Goal: Task Accomplishment & Management: Manage account settings

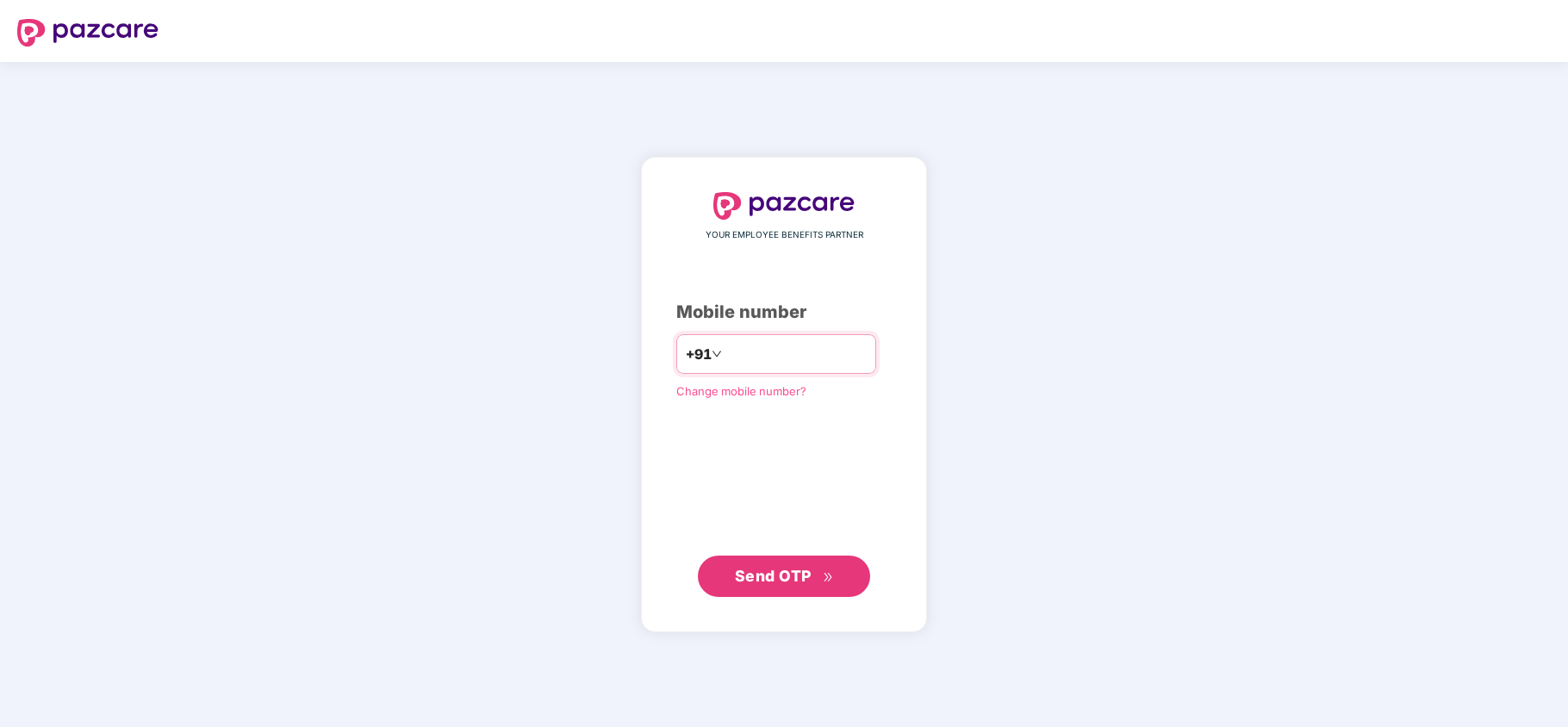
type input "**********"
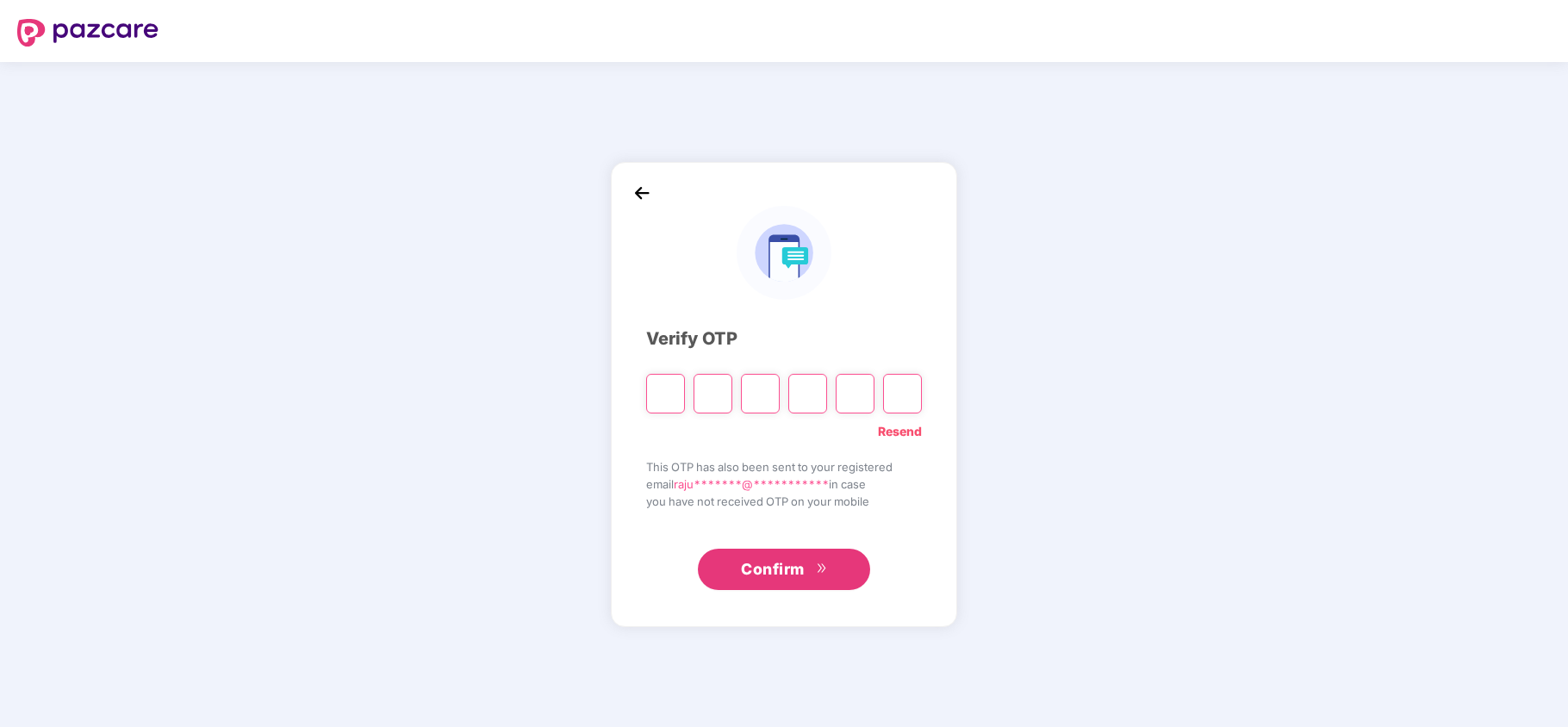
type input "*"
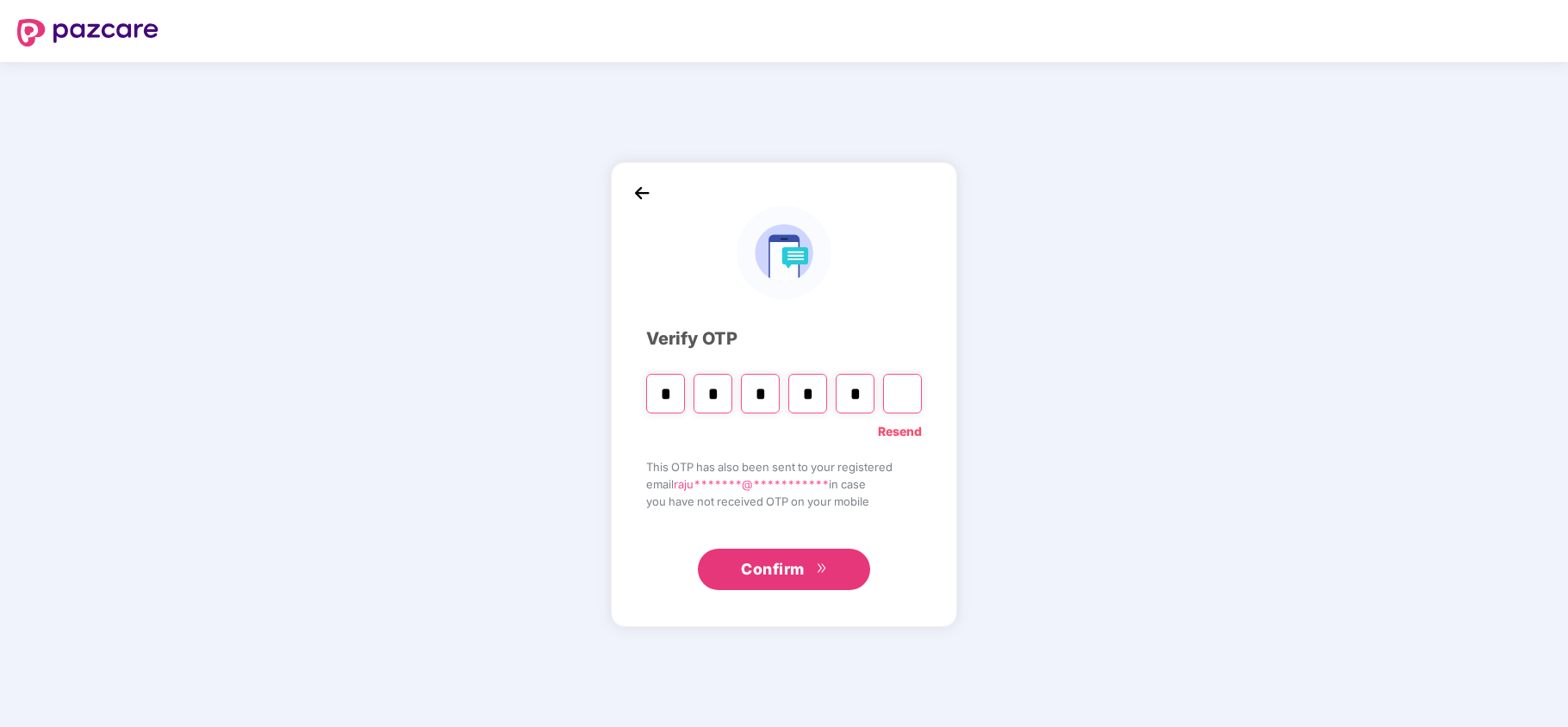
type input "*"
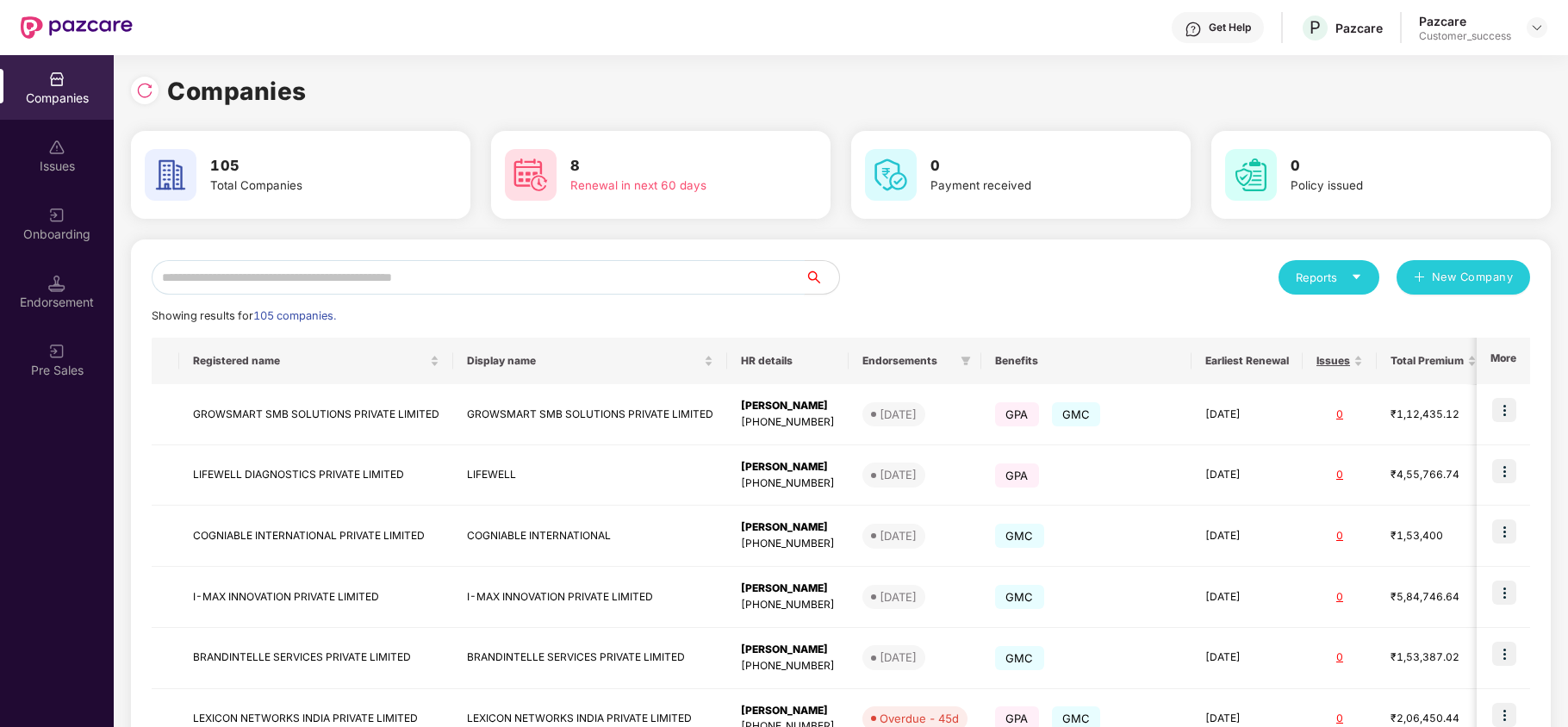
click at [480, 279] on input "text" at bounding box center [478, 277] width 654 height 34
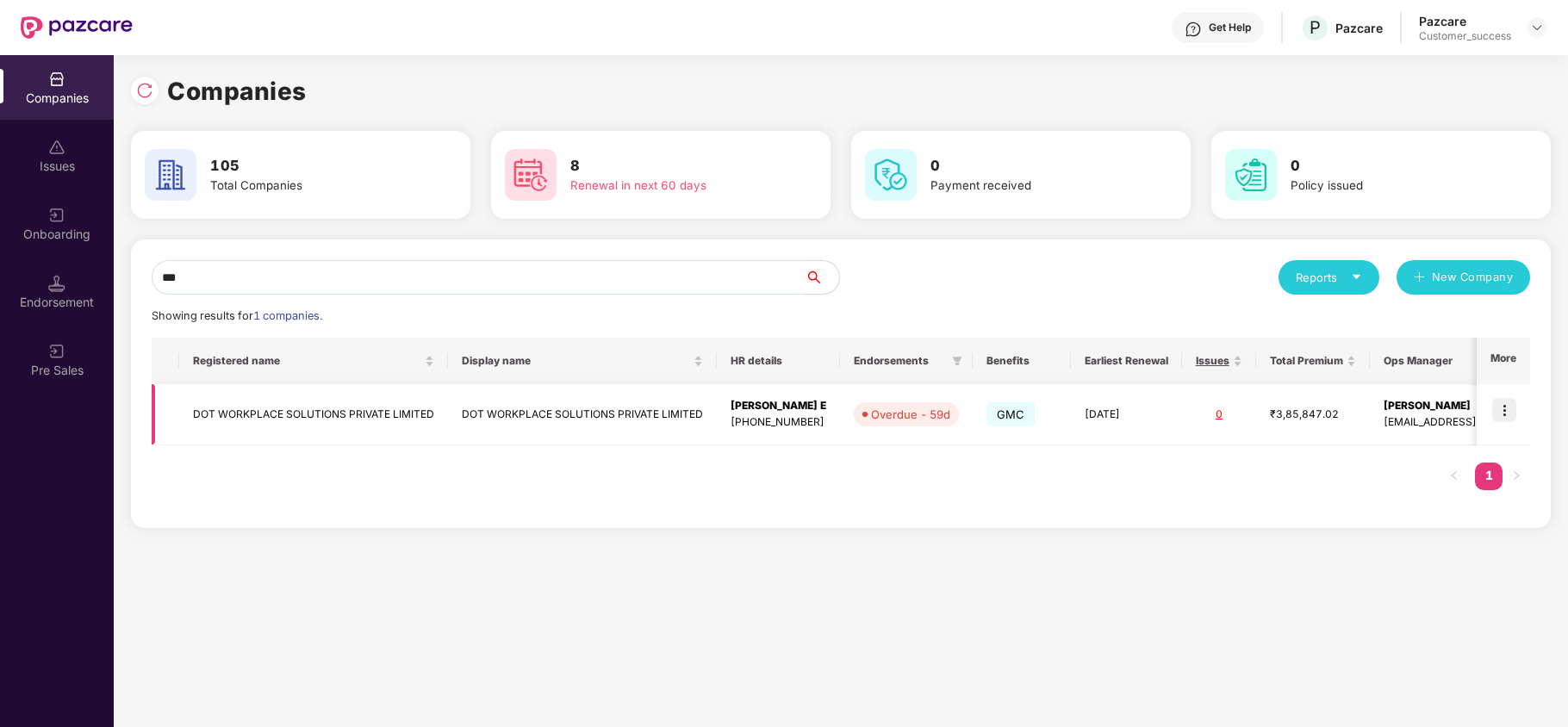
type input "***"
click at [1508, 408] on img at bounding box center [1504, 410] width 24 height 24
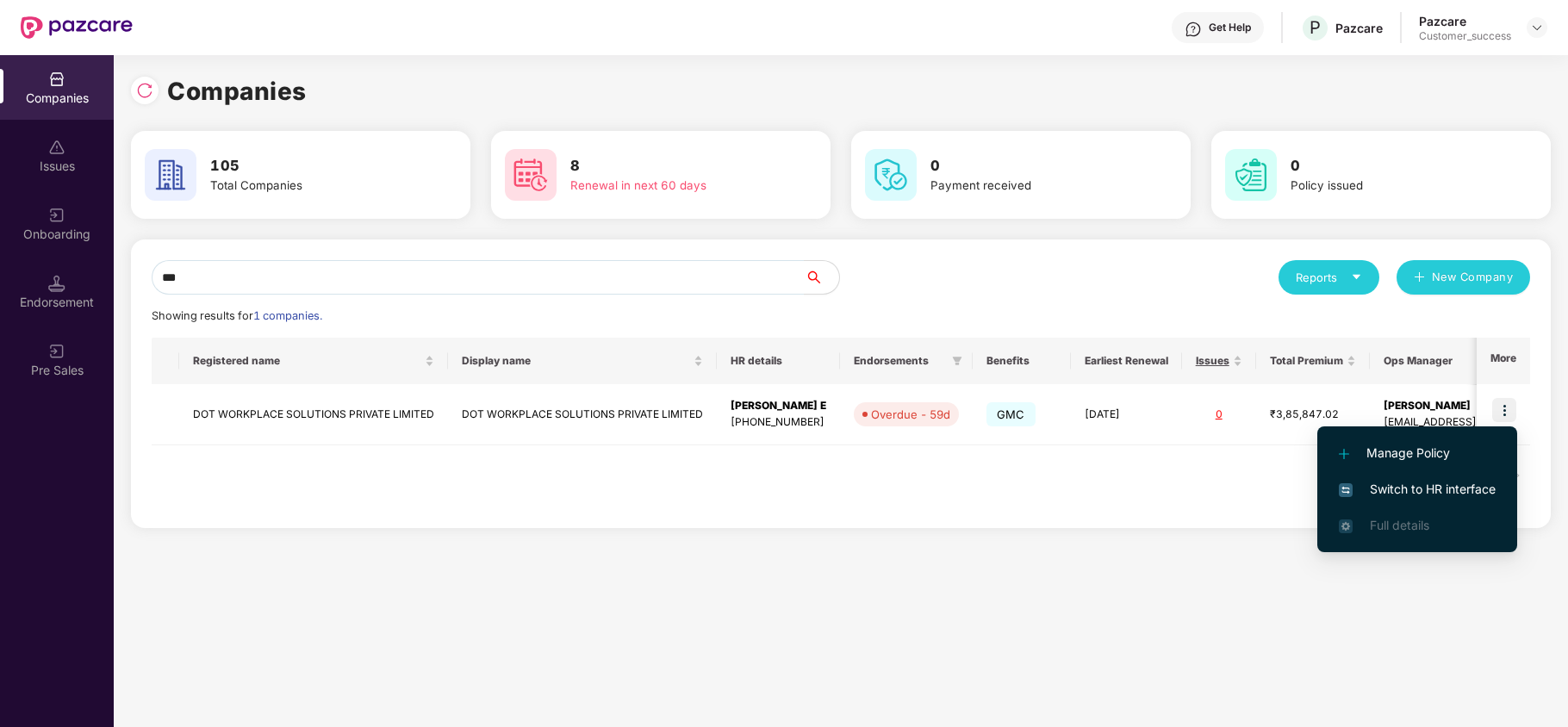
click at [1463, 494] on span "Switch to HR interface" at bounding box center [1417, 489] width 157 height 19
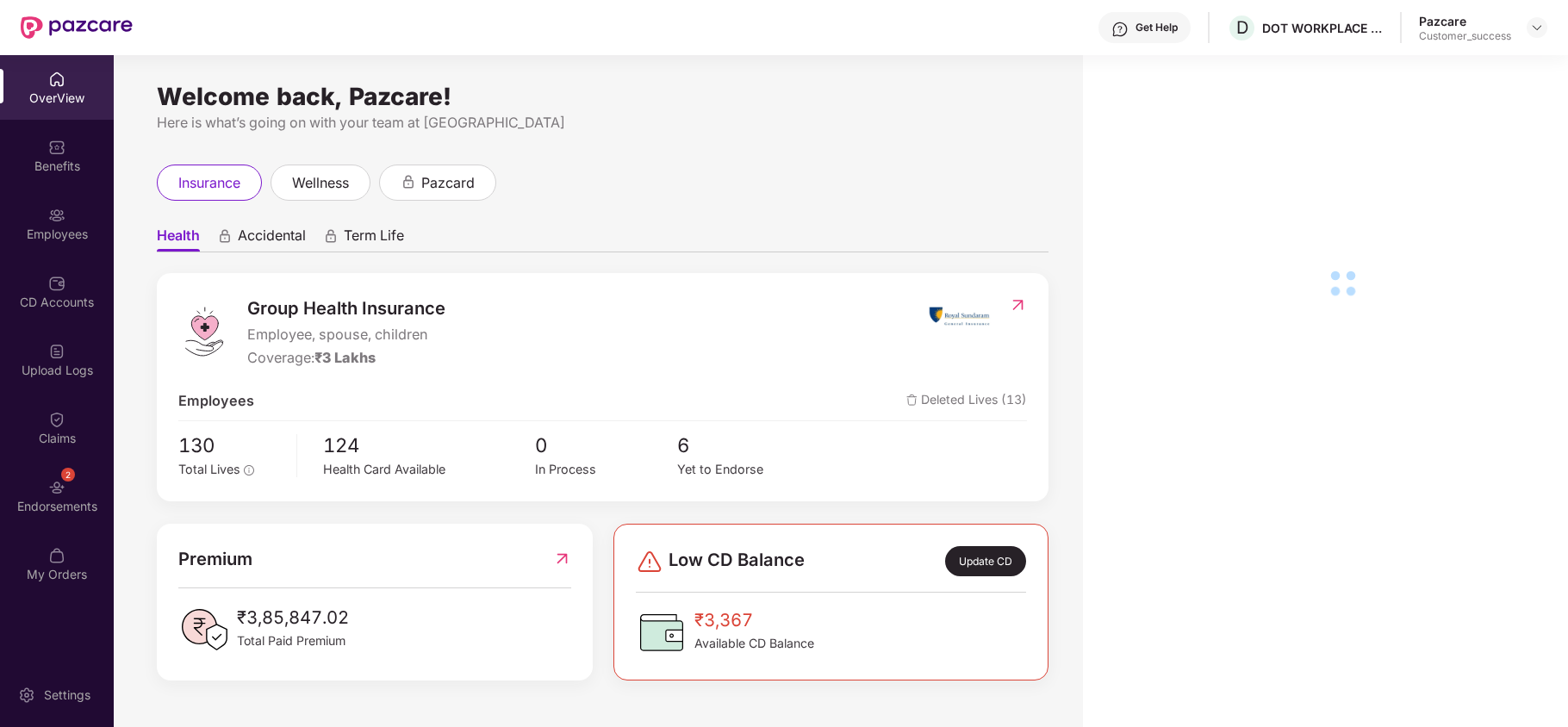
click at [47, 231] on div "Employees" at bounding box center [56, 234] width 114 height 17
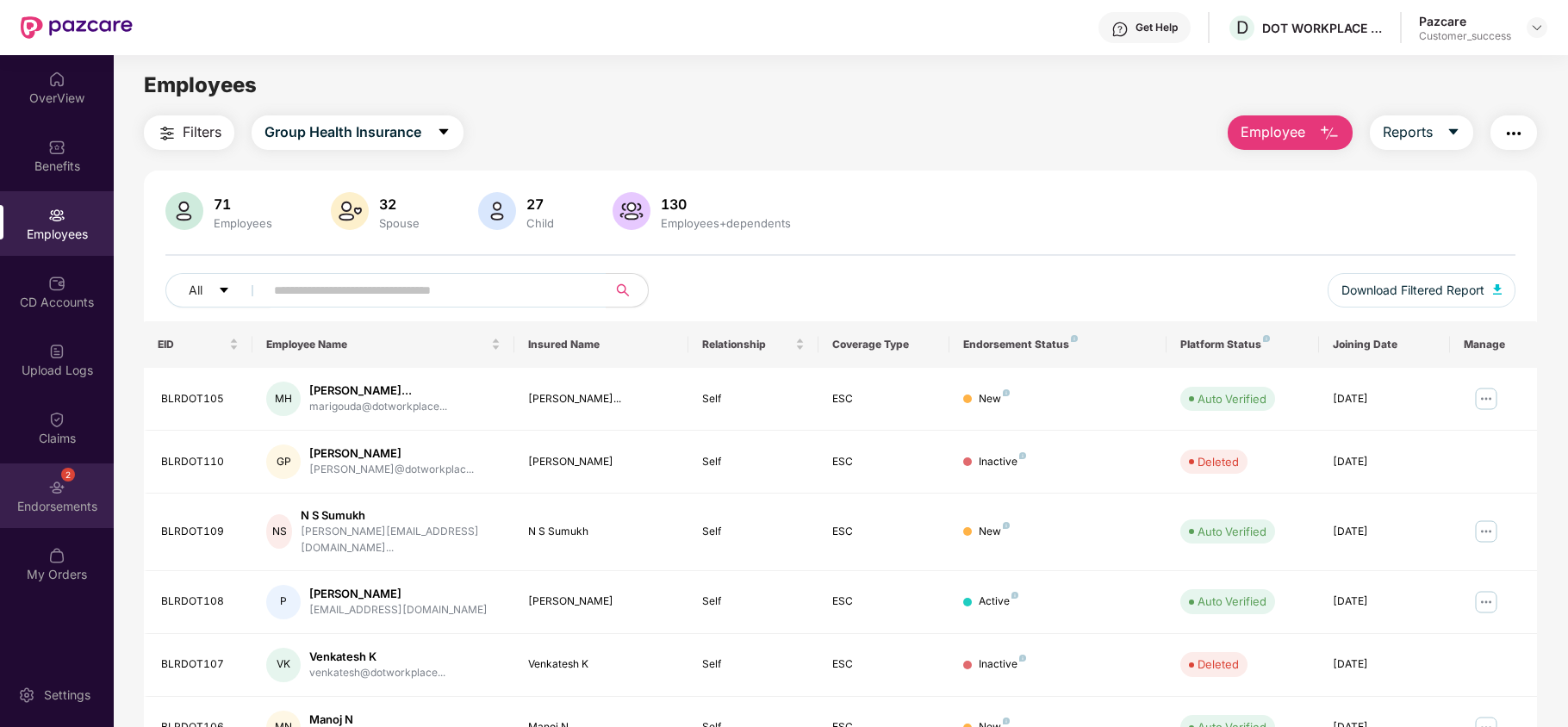
click at [34, 490] on div "2 Endorsements" at bounding box center [56, 496] width 114 height 65
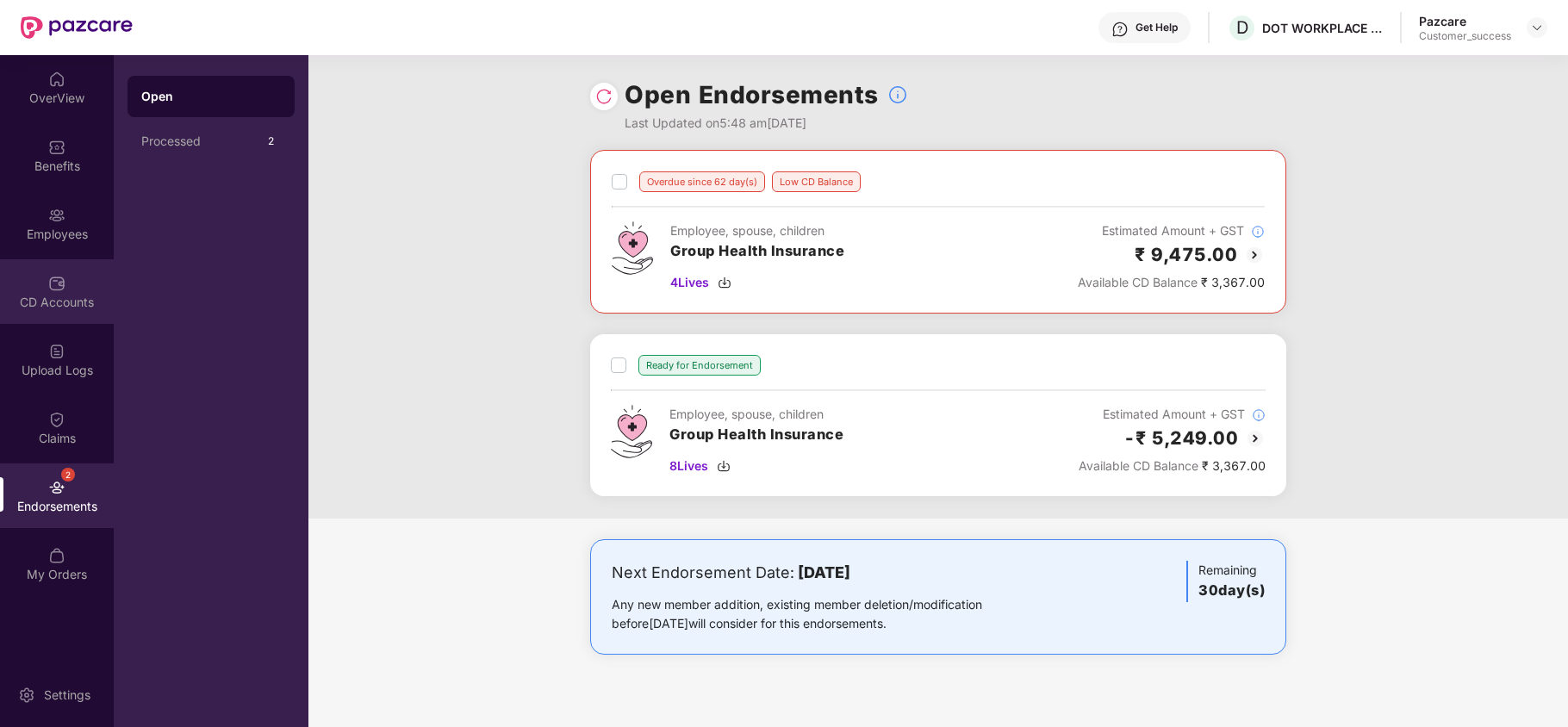
click at [56, 286] on img at bounding box center [56, 283] width 17 height 17
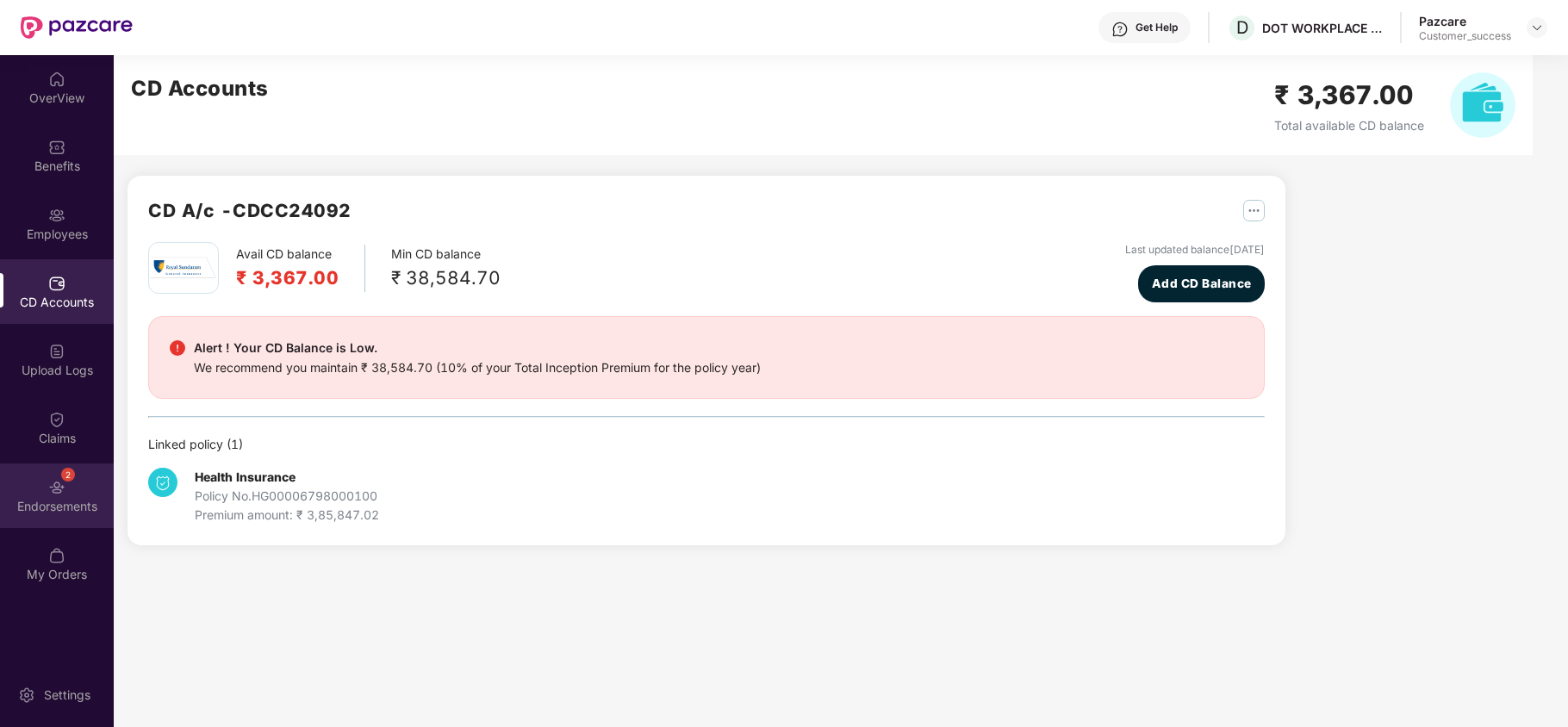
click at [60, 487] on img at bounding box center [56, 487] width 17 height 17
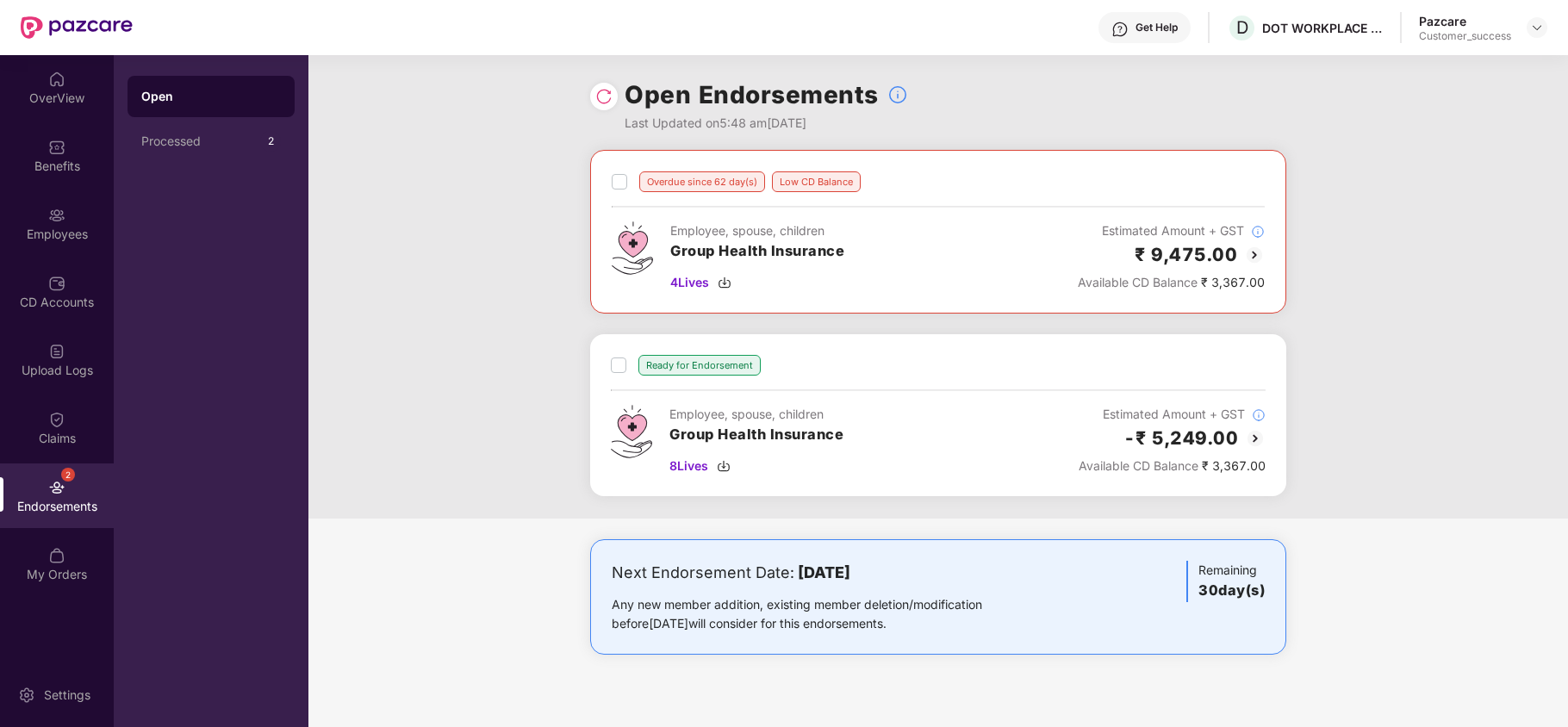
click at [1255, 253] on img at bounding box center [1254, 255] width 21 height 21
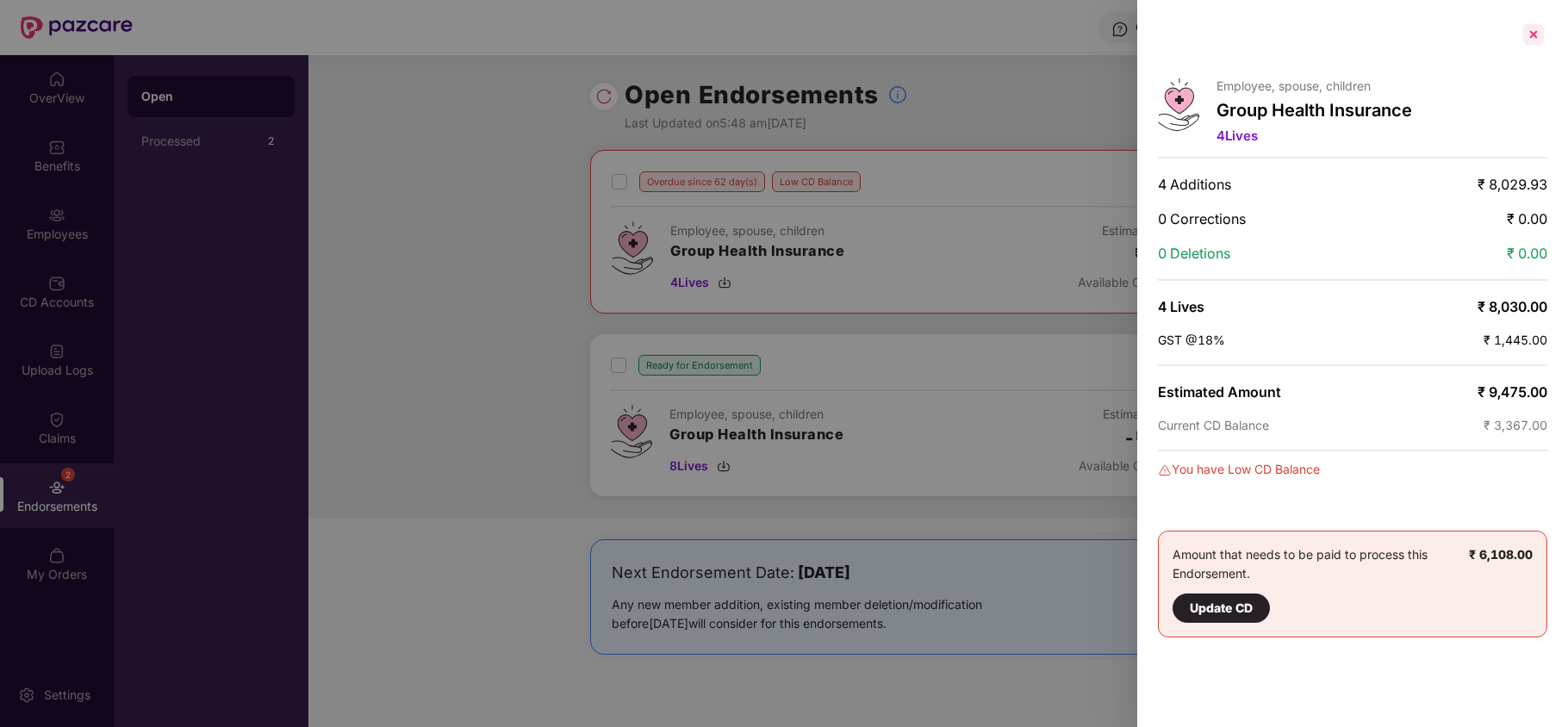
click at [1535, 34] on div at bounding box center [1534, 34] width 28 height 28
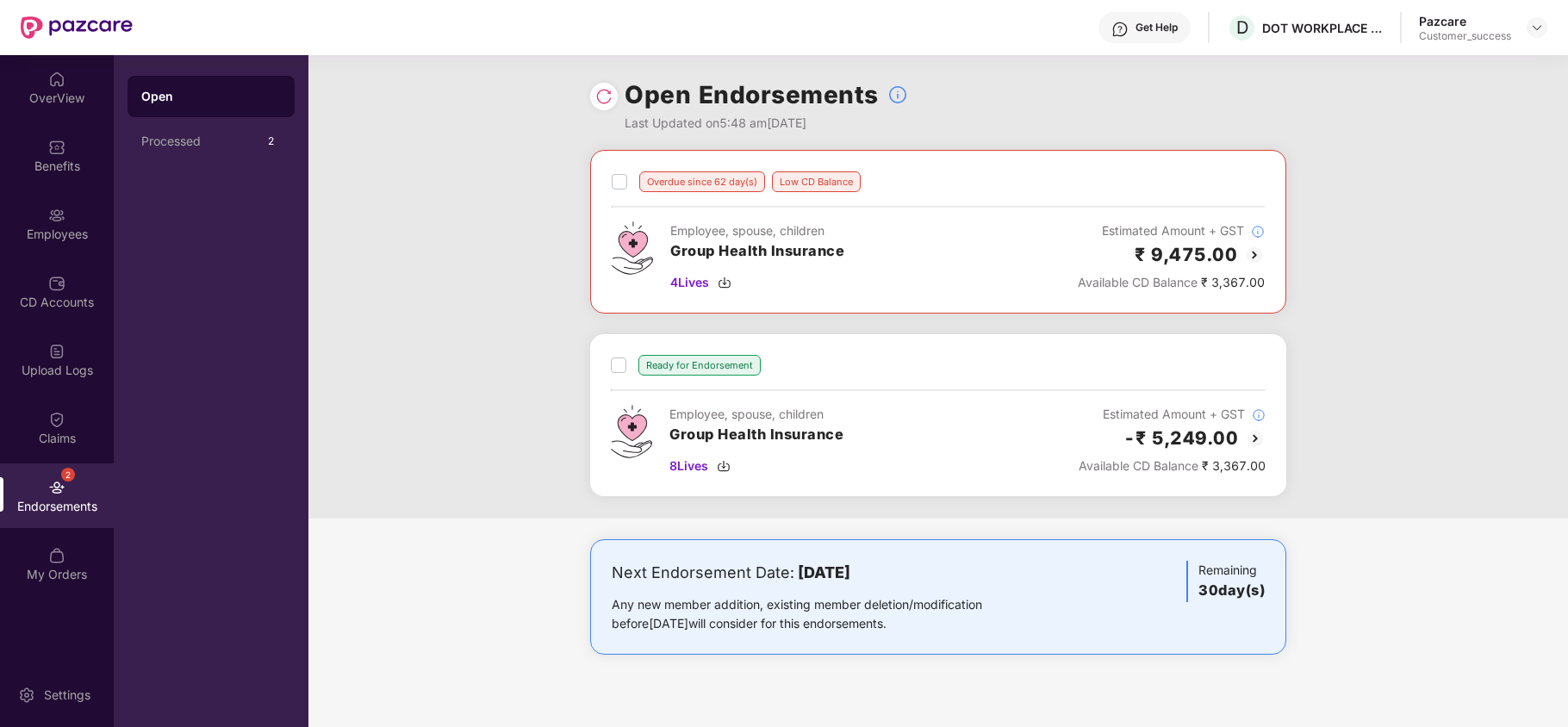
click at [1249, 442] on img at bounding box center [1255, 438] width 21 height 21
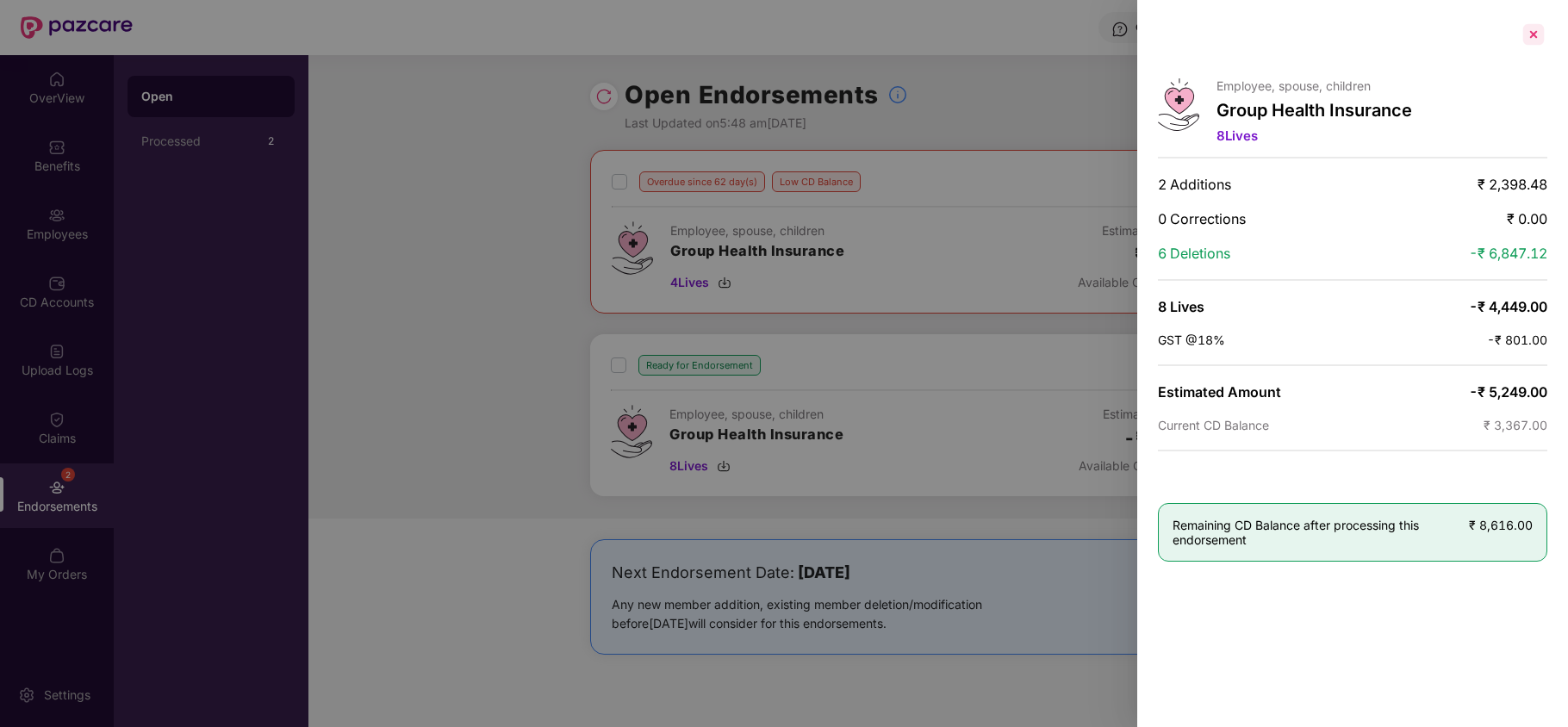
click at [1535, 39] on div at bounding box center [1534, 34] width 28 height 28
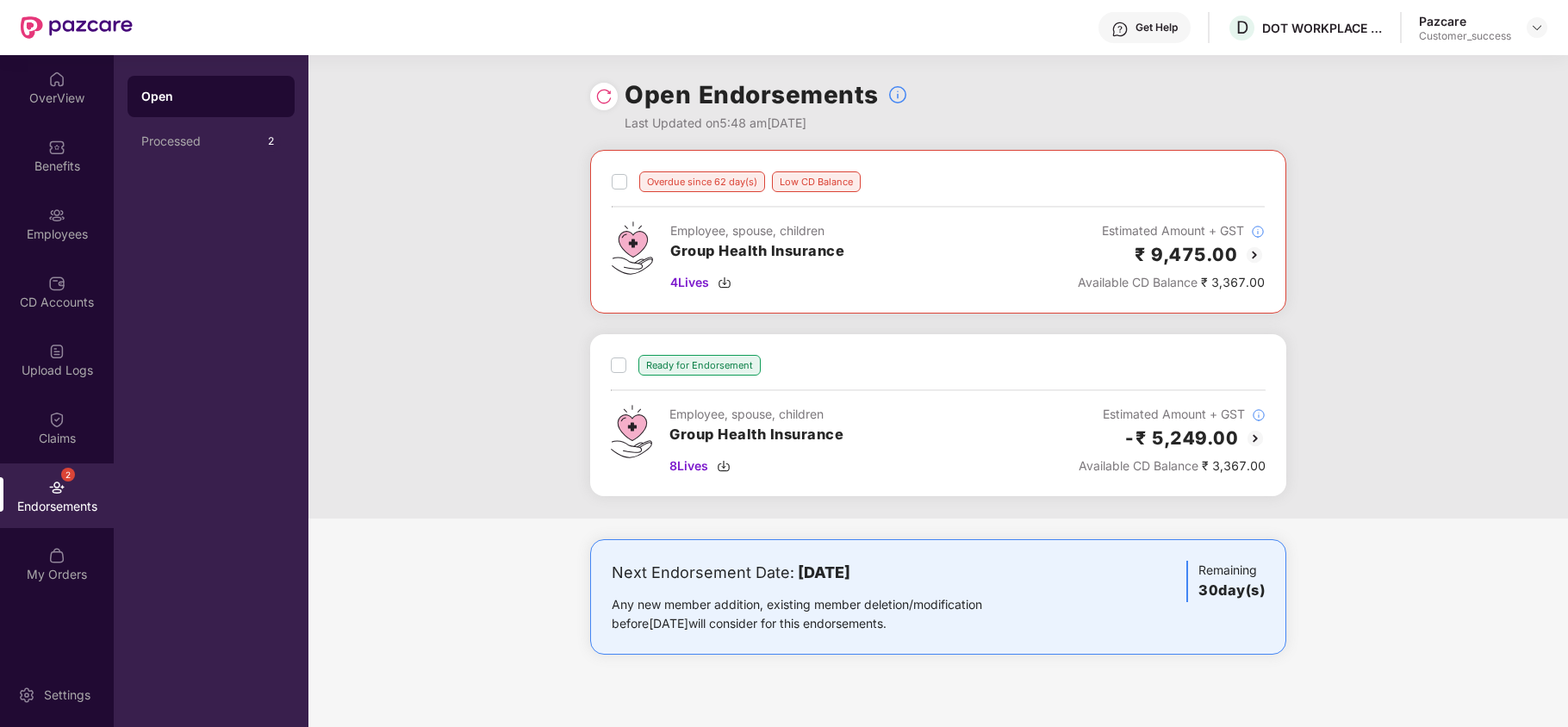
click at [601, 99] on img at bounding box center [603, 96] width 17 height 17
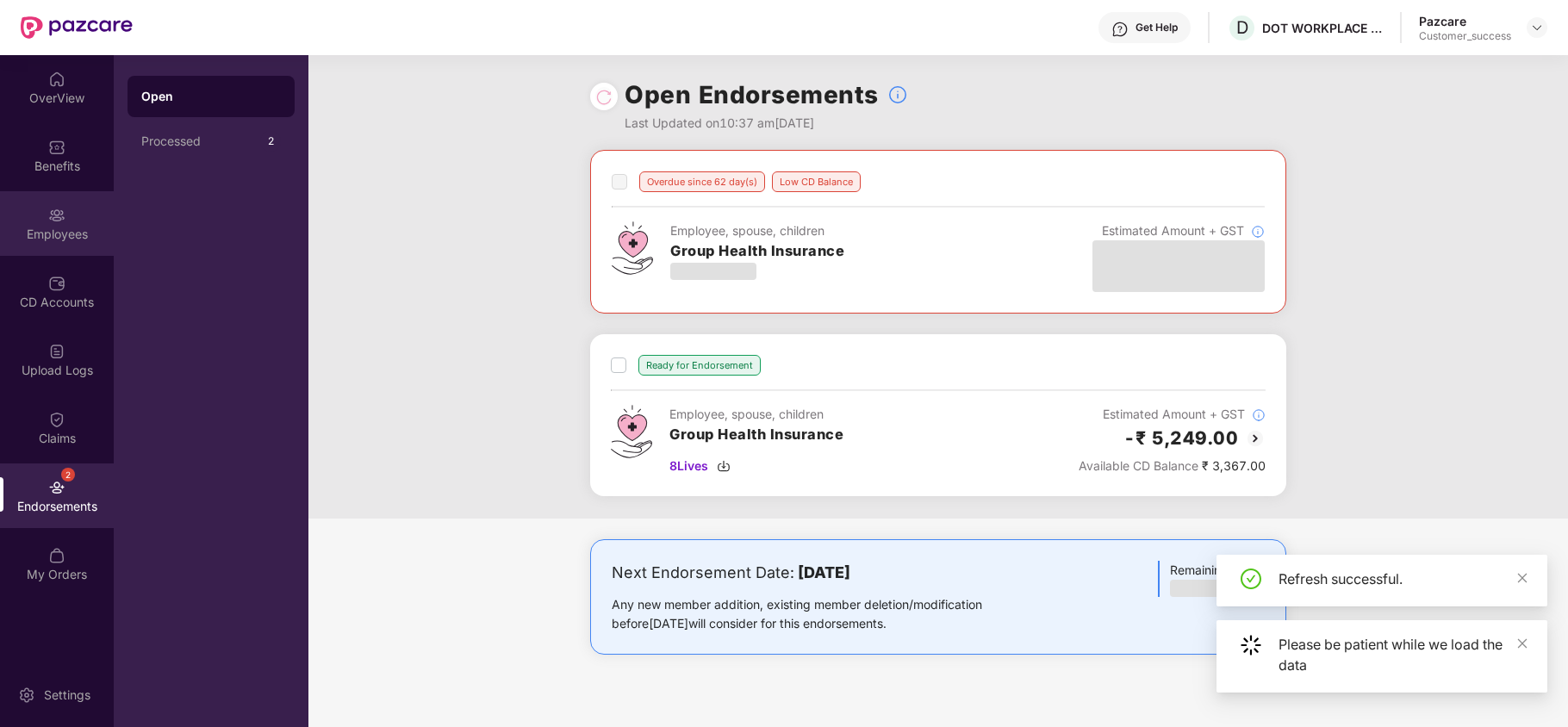
click at [69, 224] on div "Employees" at bounding box center [56, 223] width 114 height 65
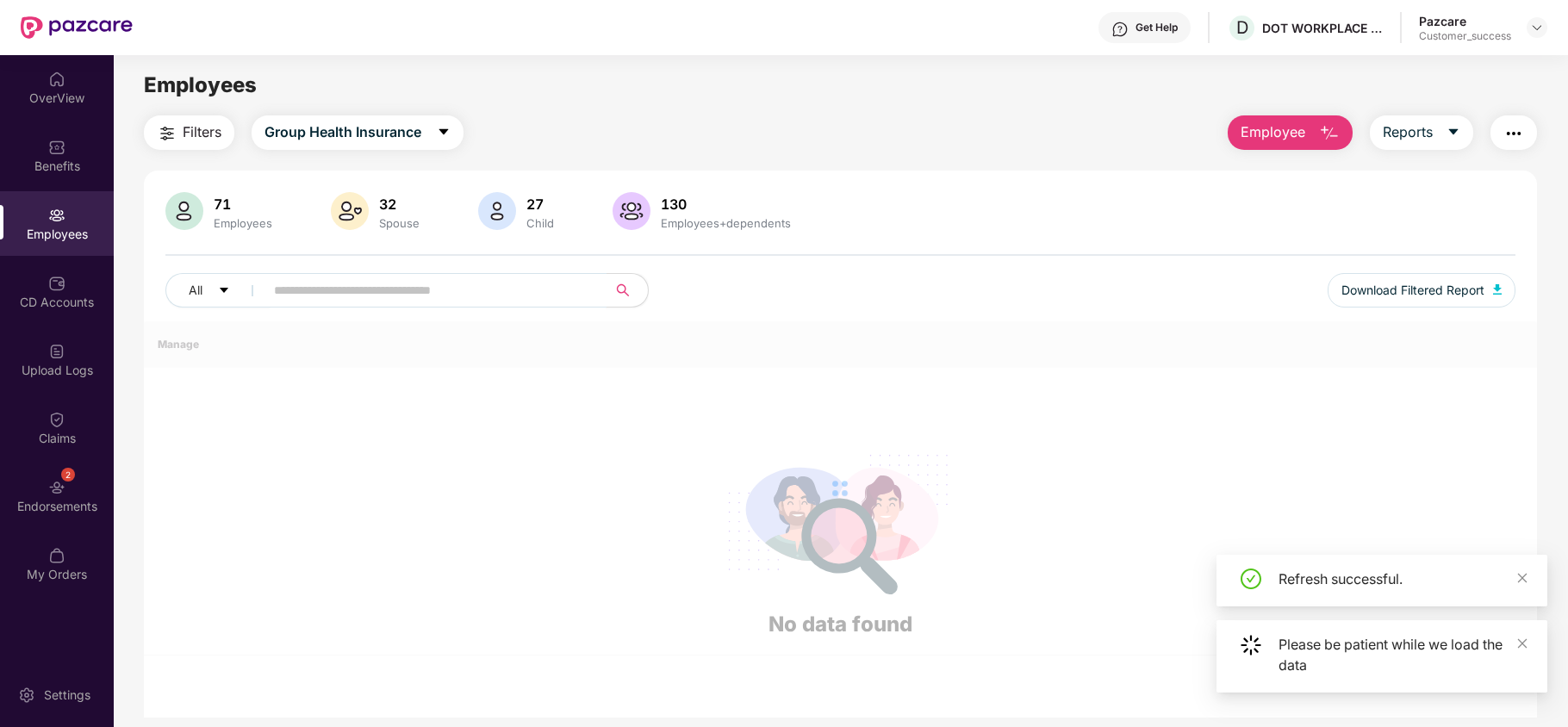
click at [381, 294] on input "text" at bounding box center [429, 290] width 309 height 26
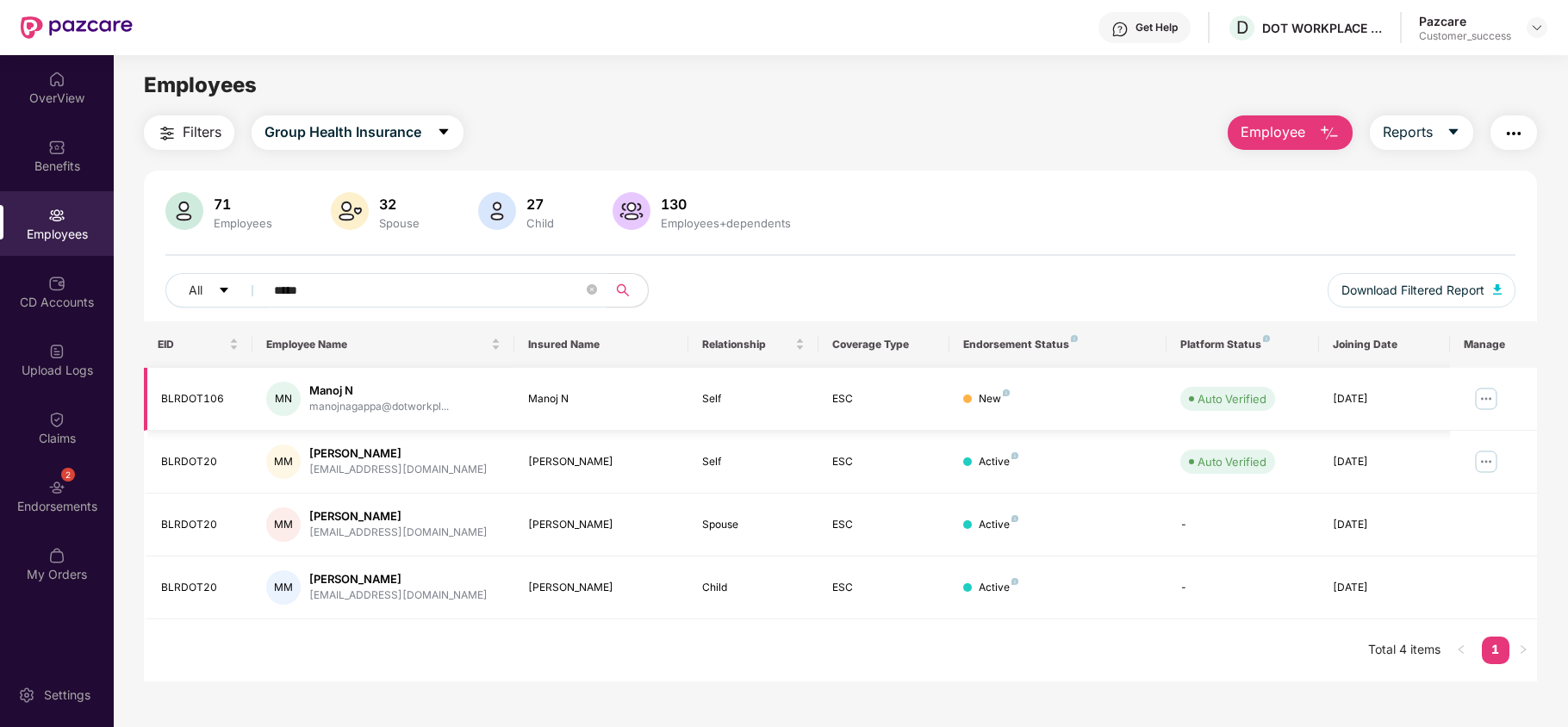
type input "*****"
drag, startPoint x: 229, startPoint y: 398, endPoint x: 159, endPoint y: 401, distance: 70.1
click at [159, 401] on td "BLRDOT106" at bounding box center [198, 399] width 108 height 63
copy div "BLRDOT106"
click at [43, 480] on div "2 Endorsements" at bounding box center [56, 496] width 114 height 65
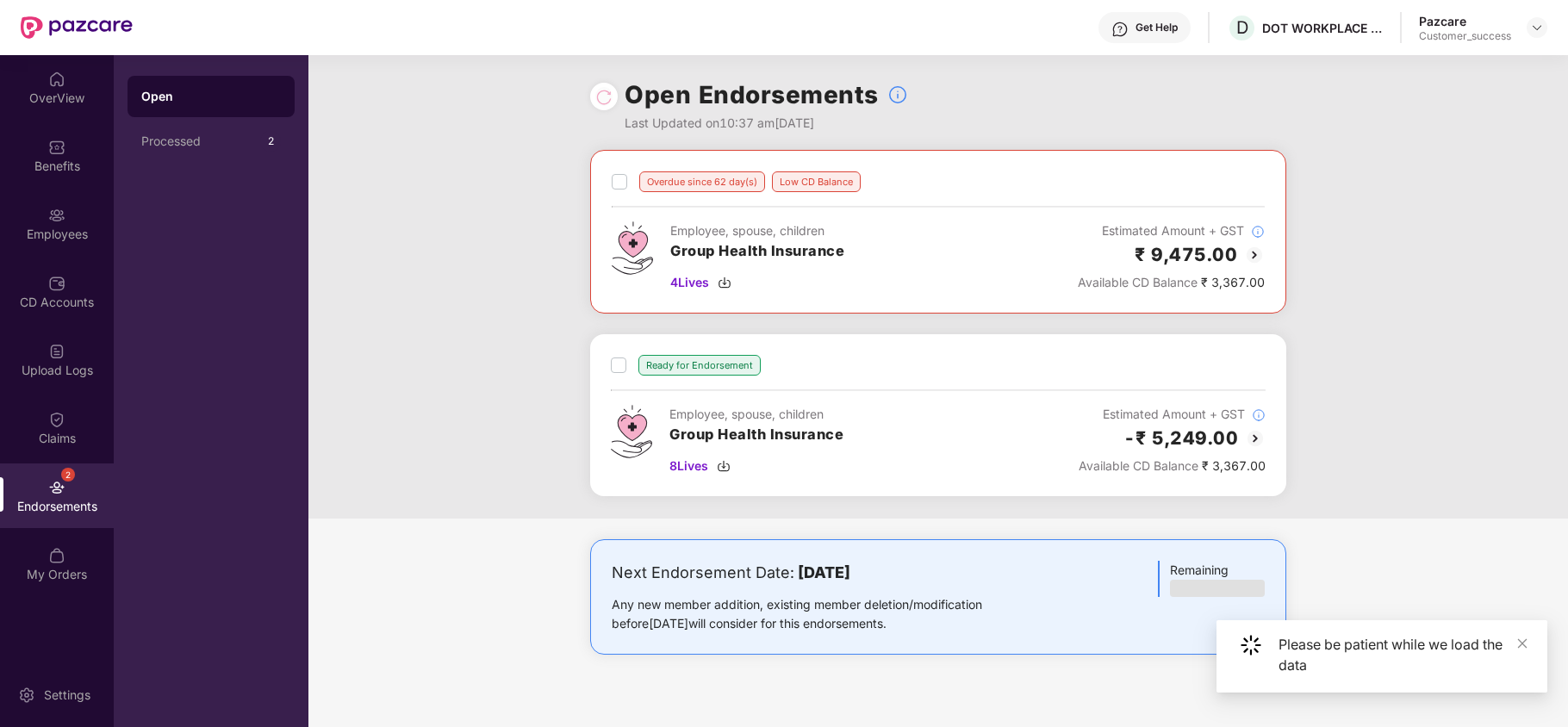
click at [1253, 250] on img at bounding box center [1254, 255] width 21 height 21
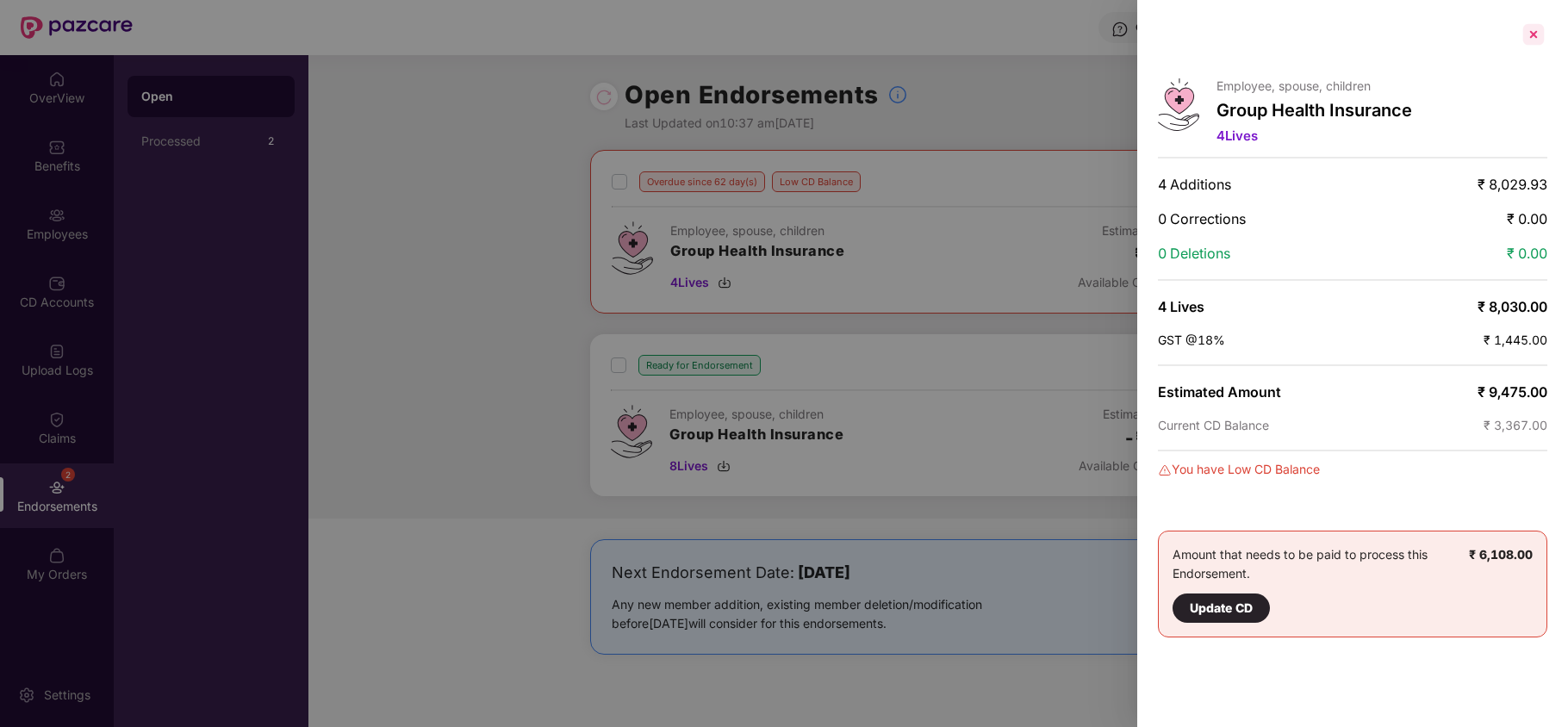
click at [1544, 39] on div at bounding box center [1534, 34] width 28 height 28
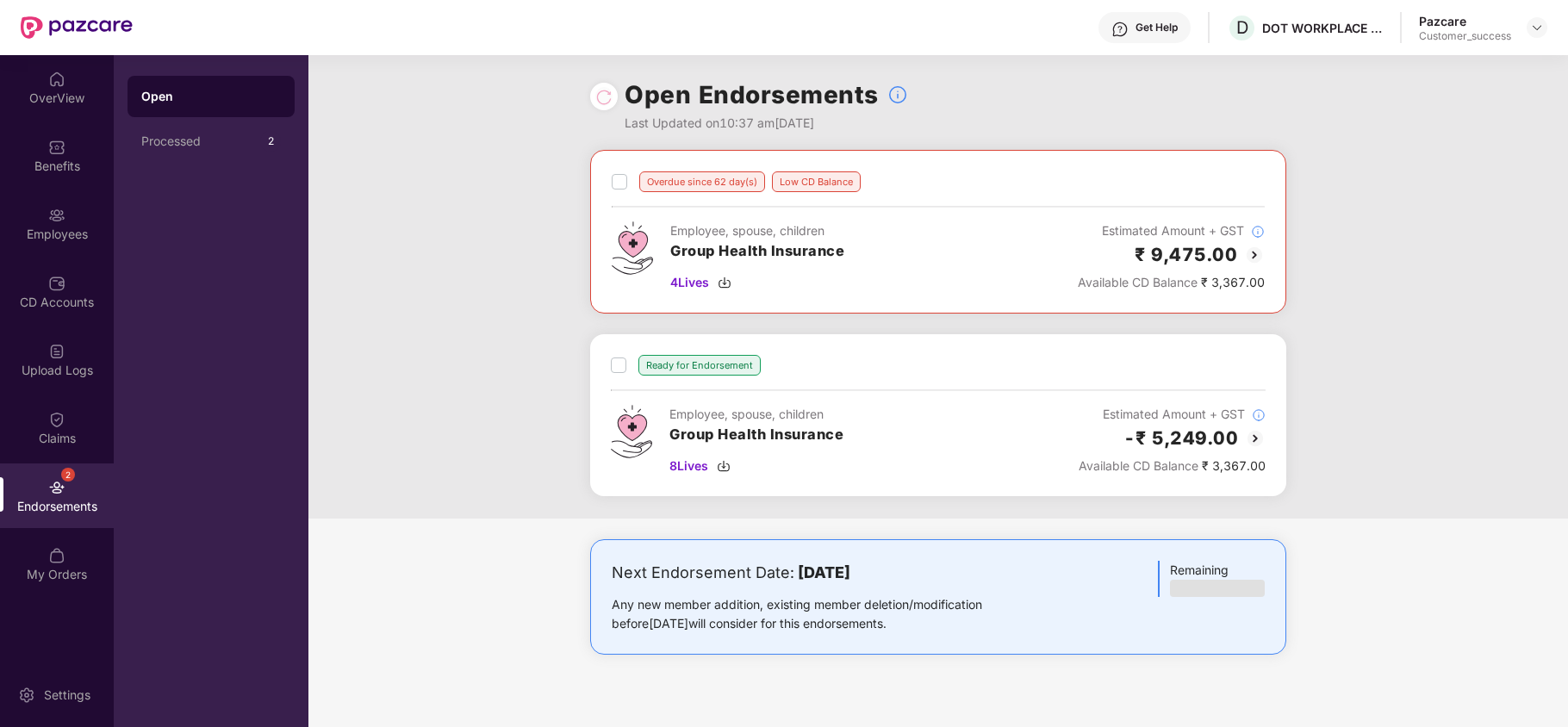
click at [1258, 443] on img at bounding box center [1255, 438] width 21 height 21
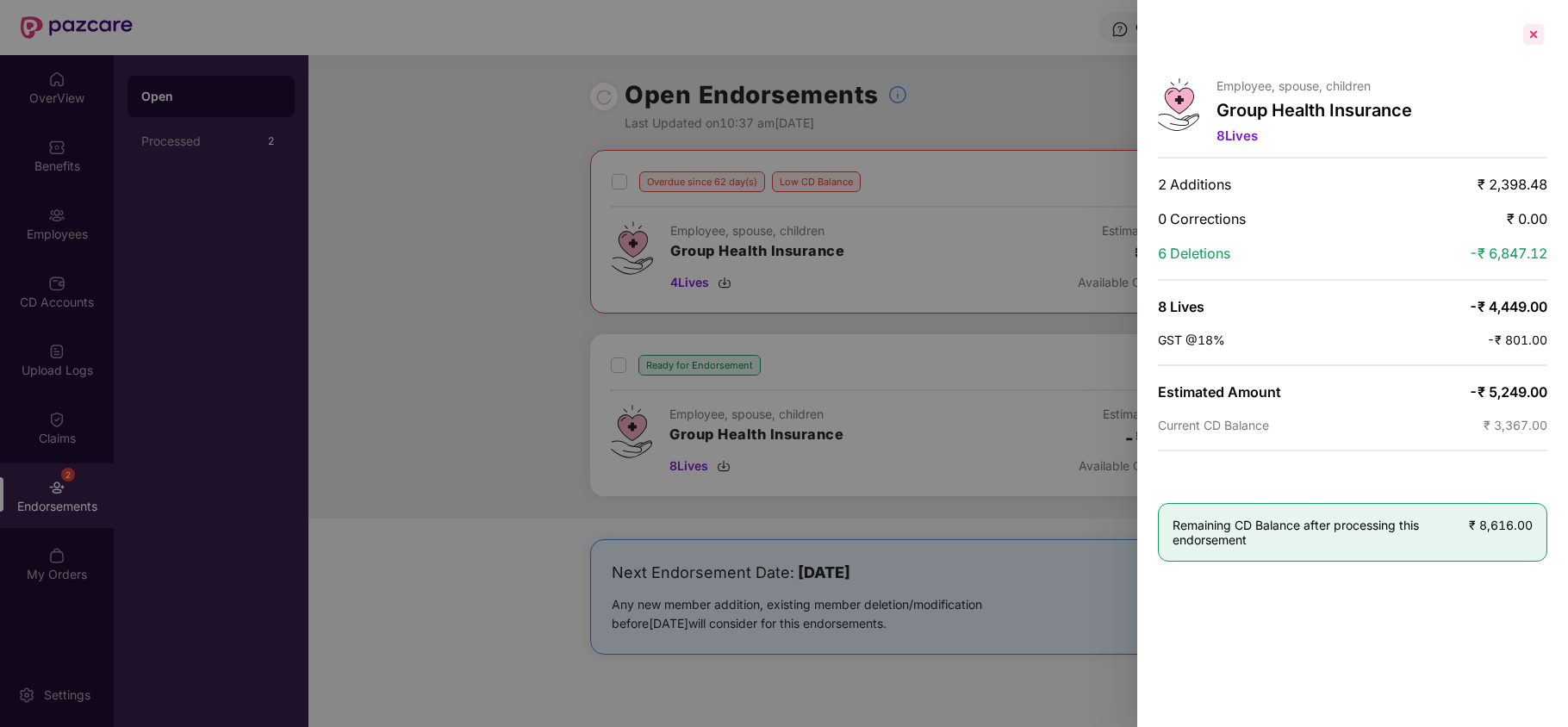
click at [1538, 33] on div at bounding box center [1534, 34] width 28 height 28
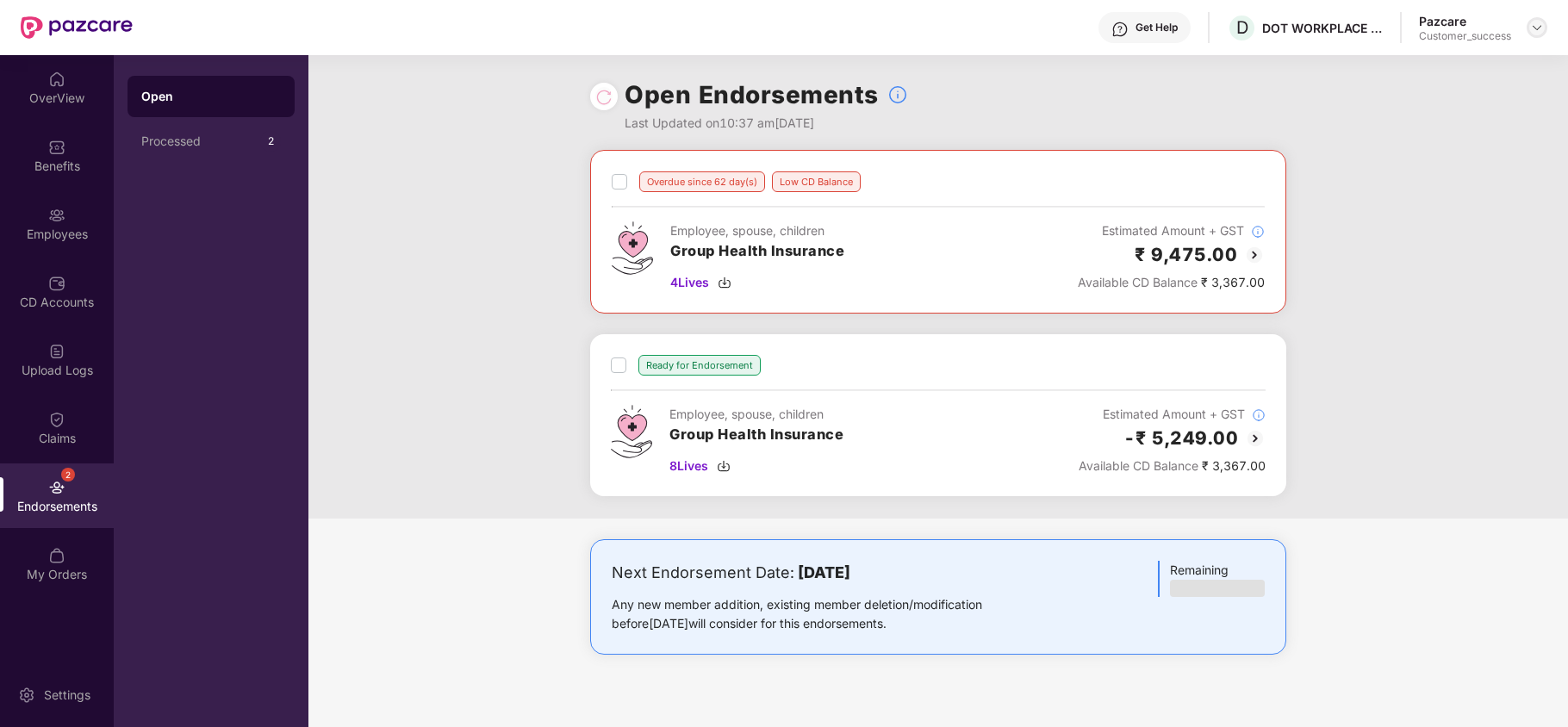
click at [1541, 18] on div at bounding box center [1537, 27] width 21 height 21
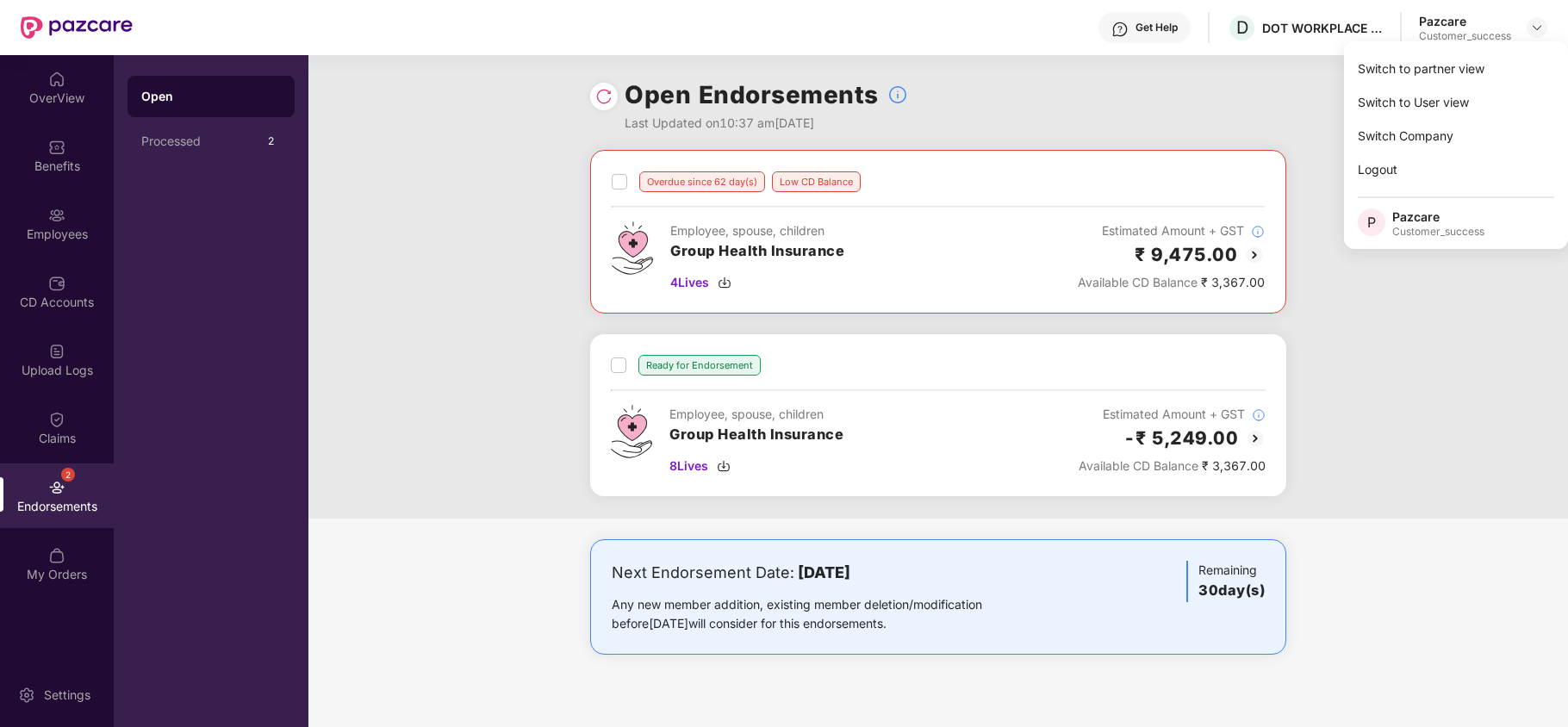
click at [1479, 71] on div "Switch to partner view" at bounding box center [1456, 68] width 224 height 33
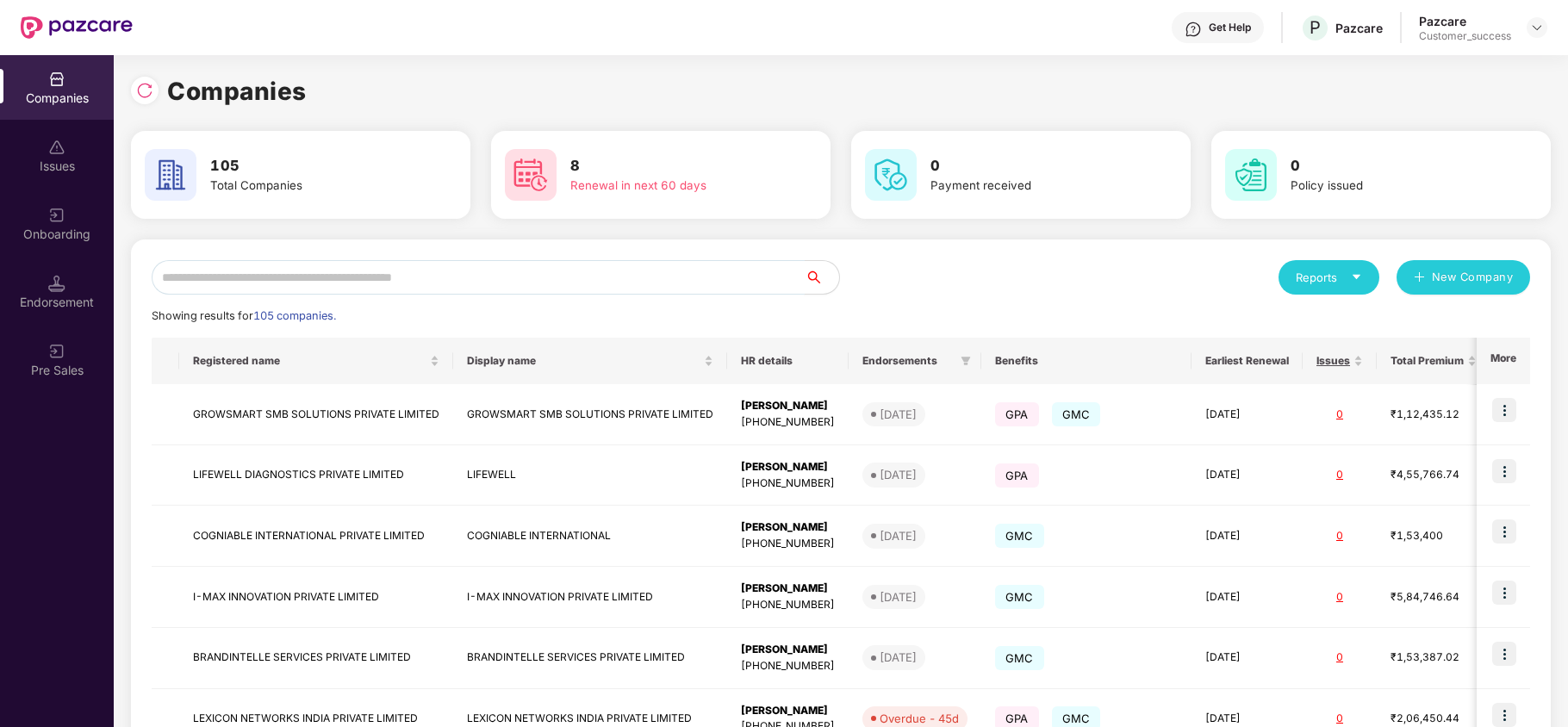
click at [335, 267] on input "text" at bounding box center [478, 277] width 654 height 34
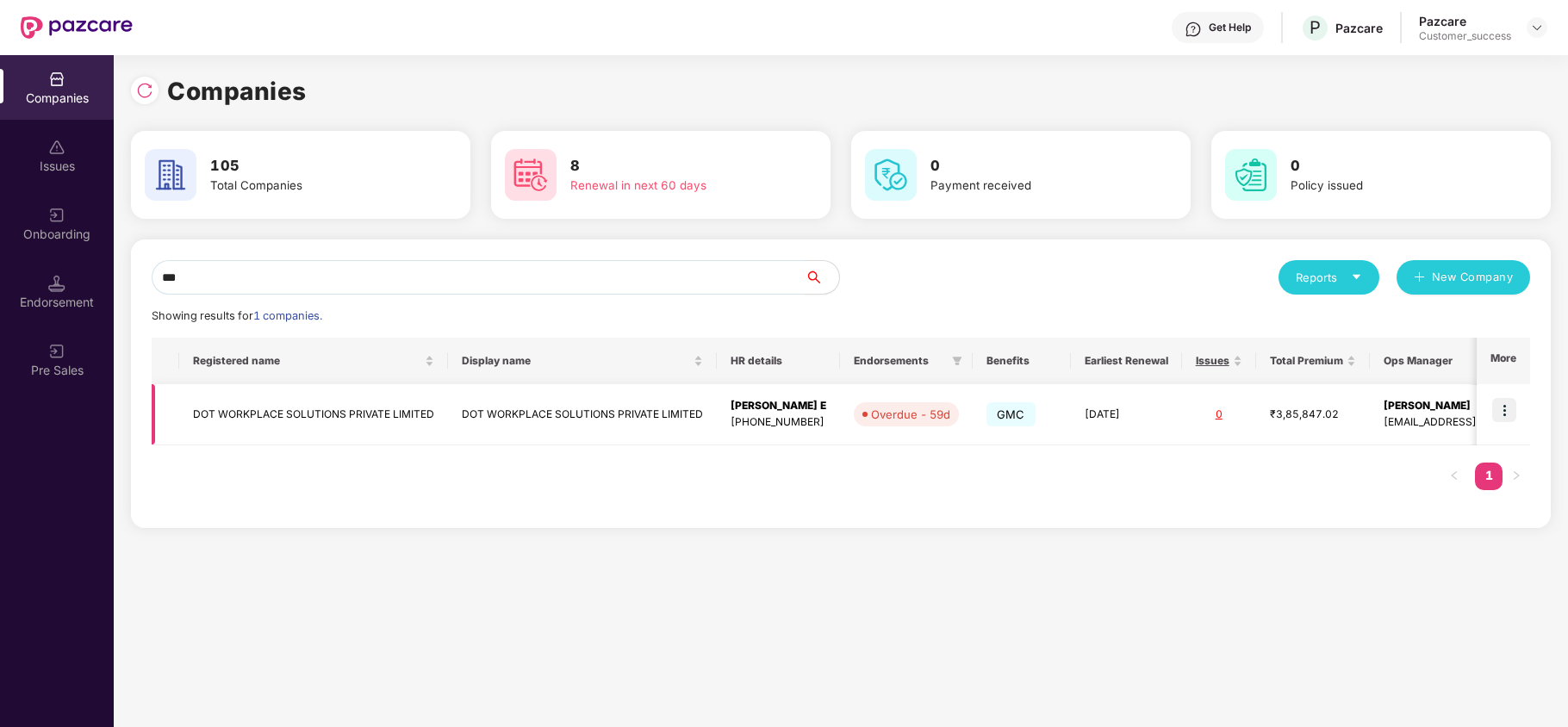
type input "***"
click at [301, 394] on td "DOT WORKPLACE SOLUTIONS PRIVATE LIMITED" at bounding box center [314, 415] width 269 height 61
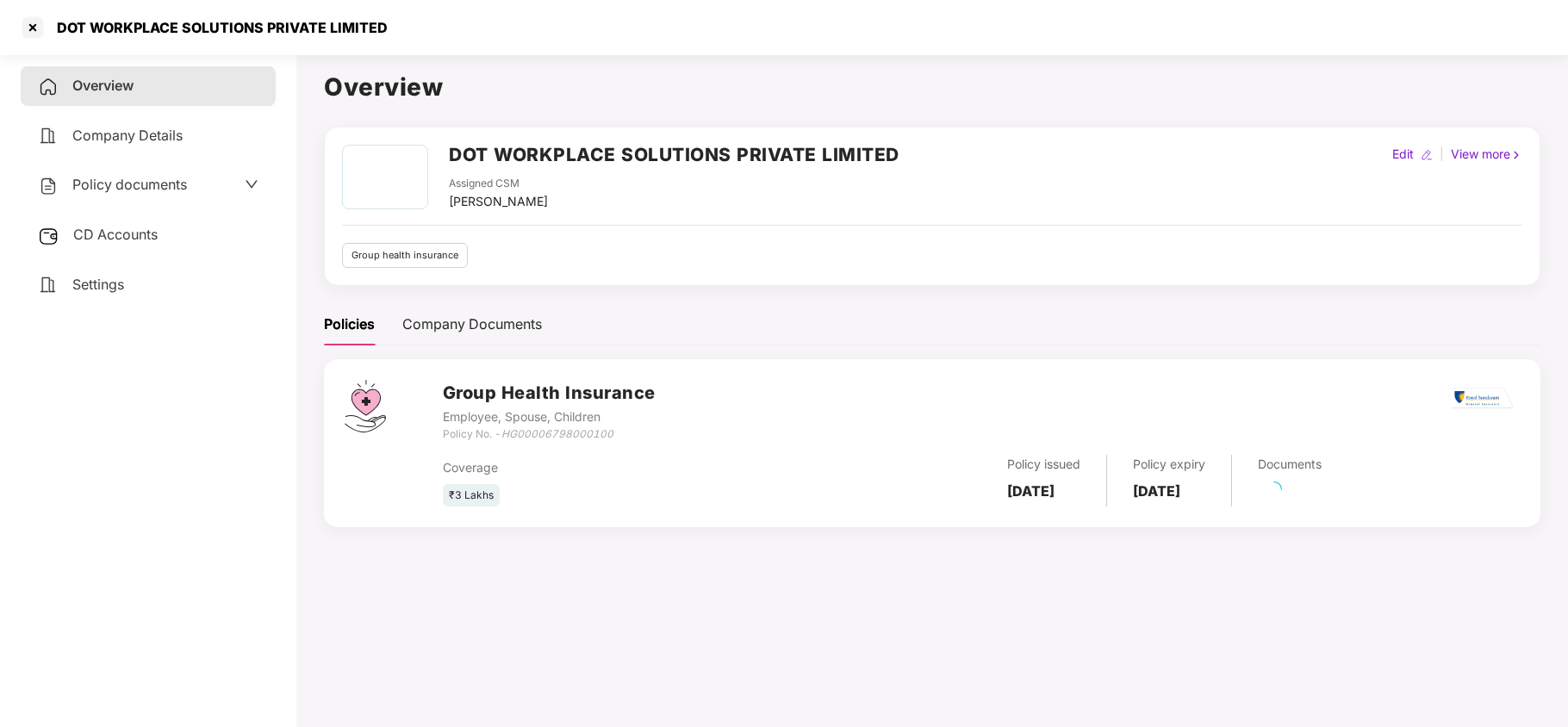
click at [145, 179] on span "Policy documents" at bounding box center [130, 184] width 115 height 17
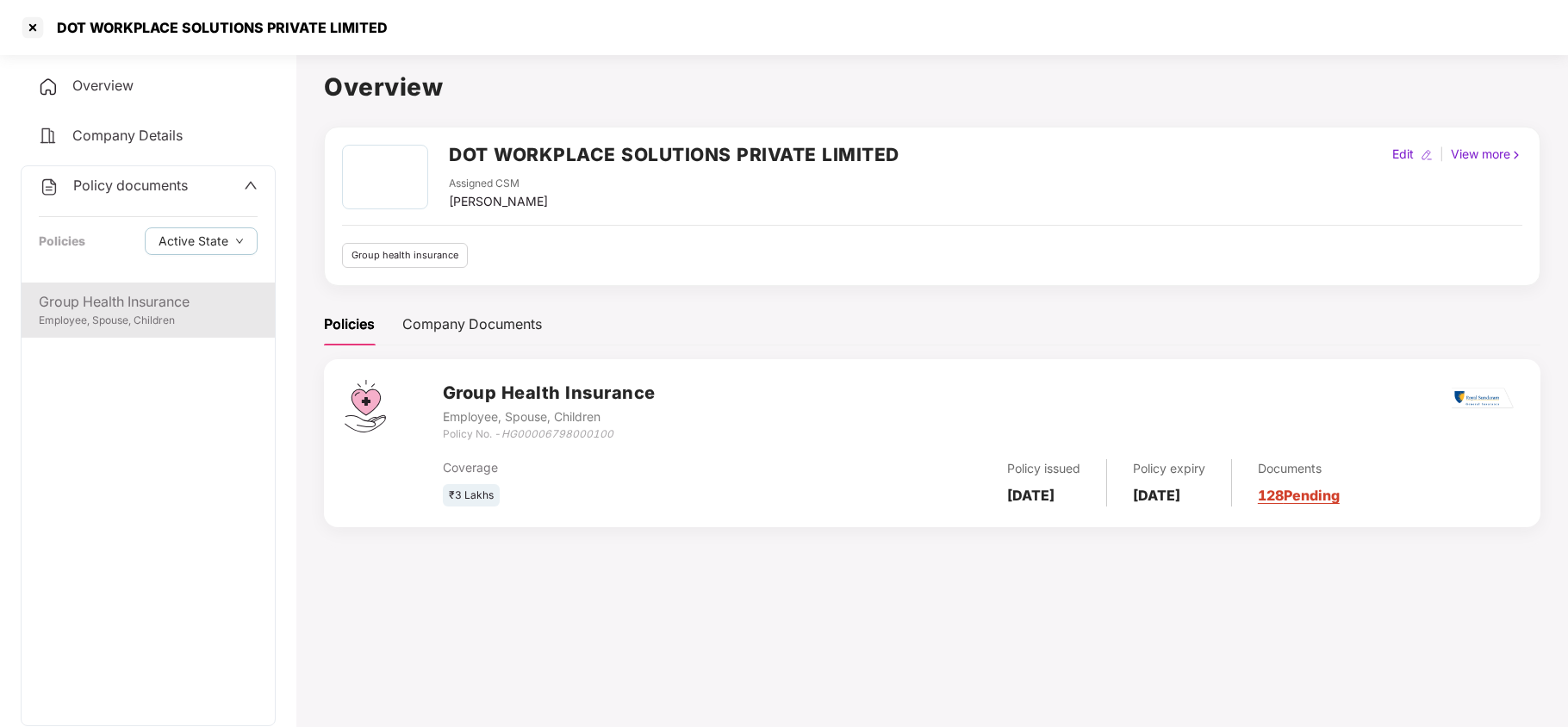
click at [143, 293] on div "Group Health Insurance" at bounding box center [148, 302] width 219 height 22
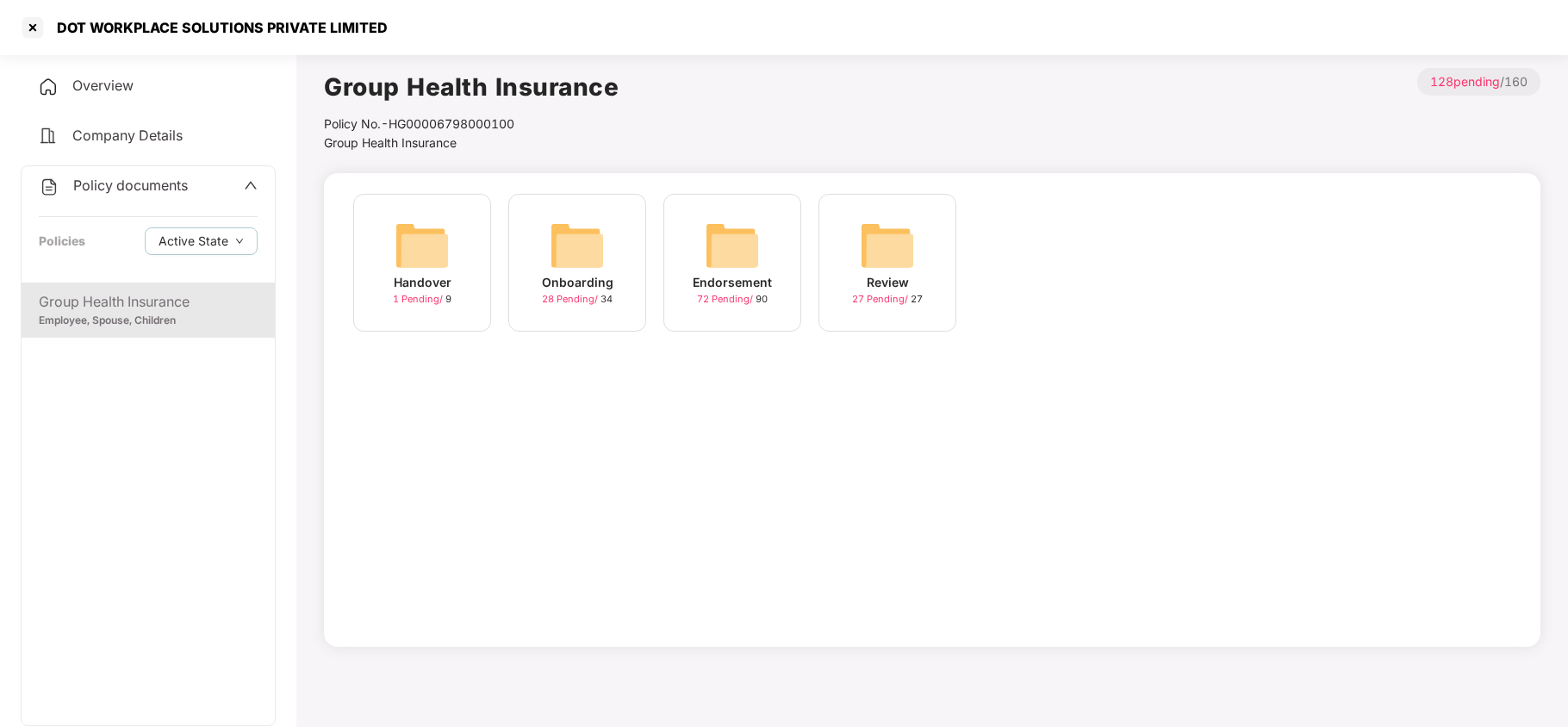
click at [722, 236] on img at bounding box center [732, 246] width 56 height 56
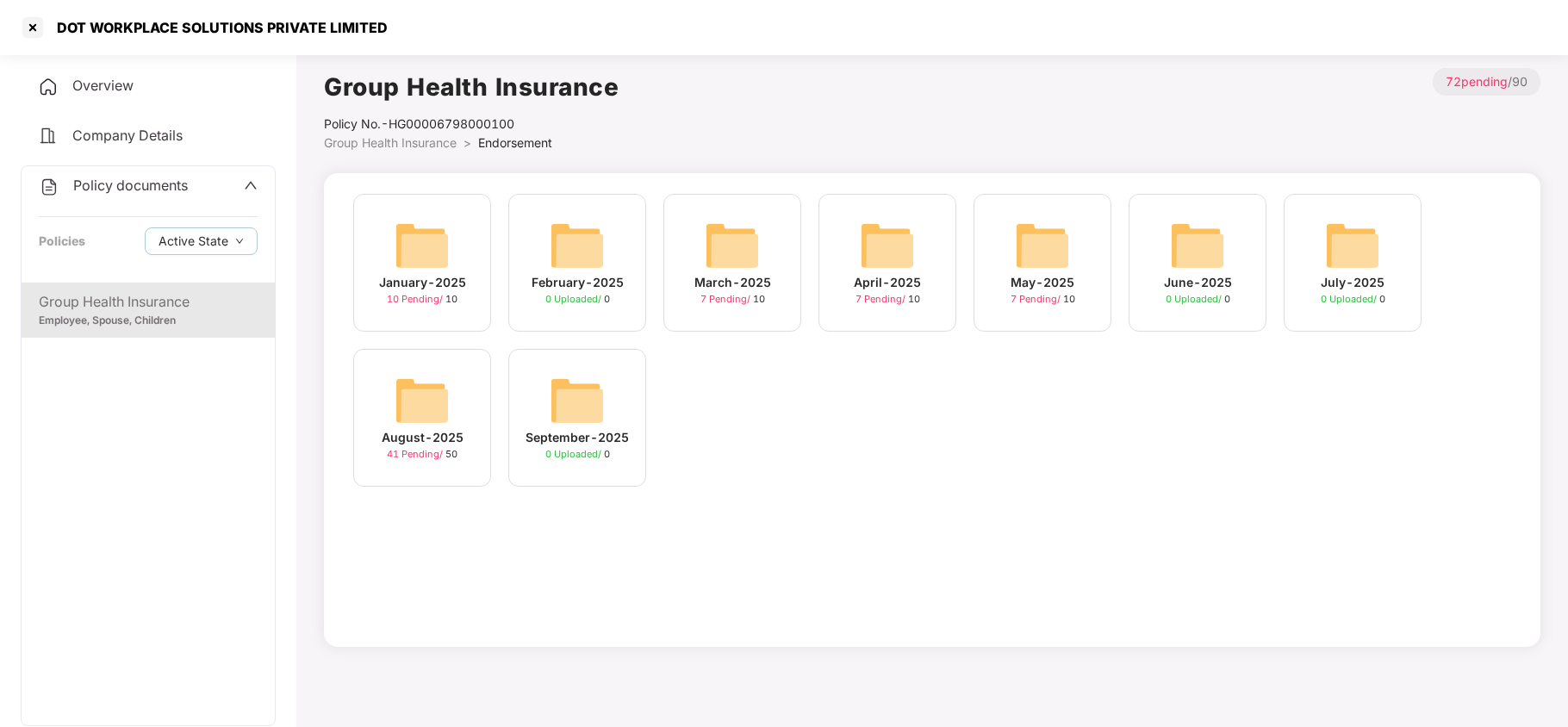
click at [542, 413] on div "September-2025 0 Uploaded / 0" at bounding box center [577, 418] width 138 height 138
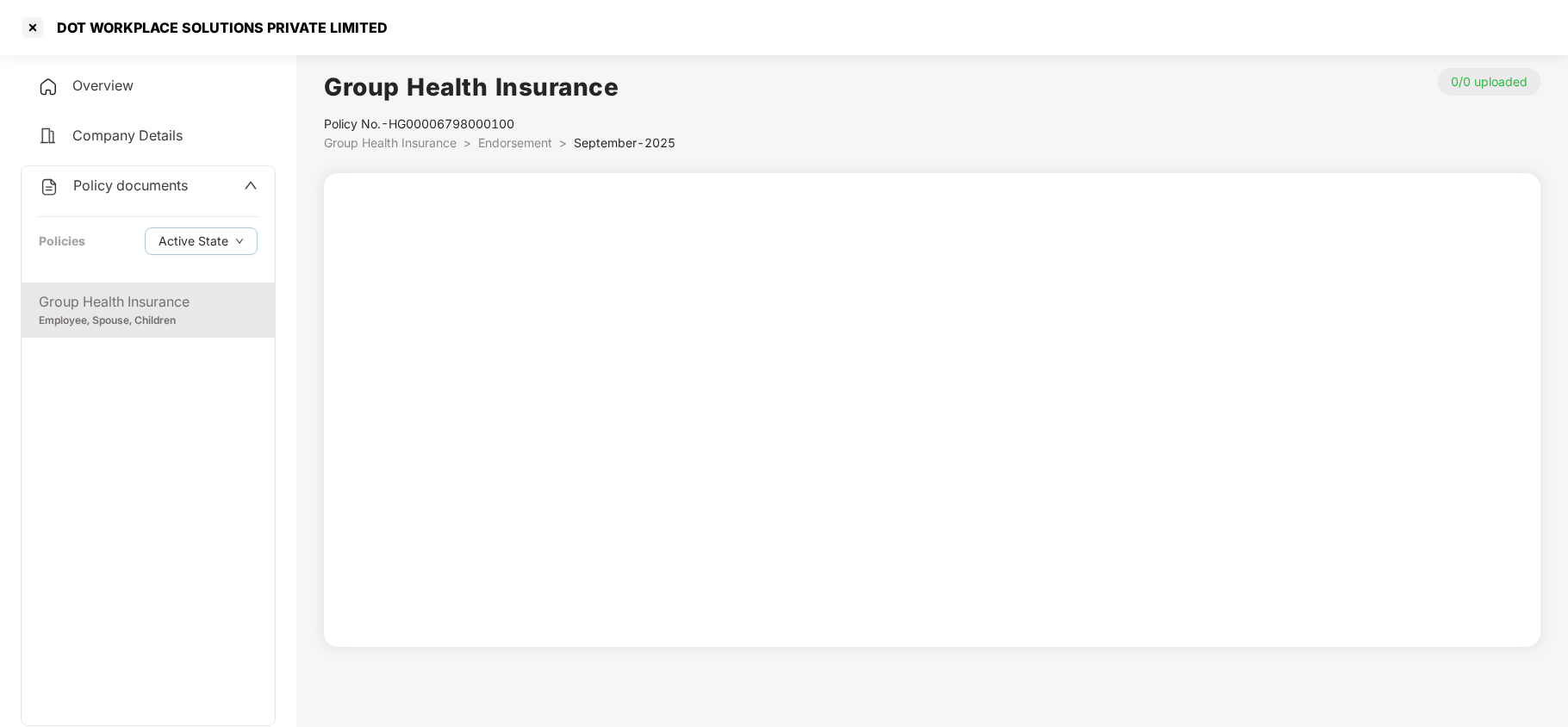
click at [511, 140] on span "Endorsement" at bounding box center [515, 143] width 74 height 14
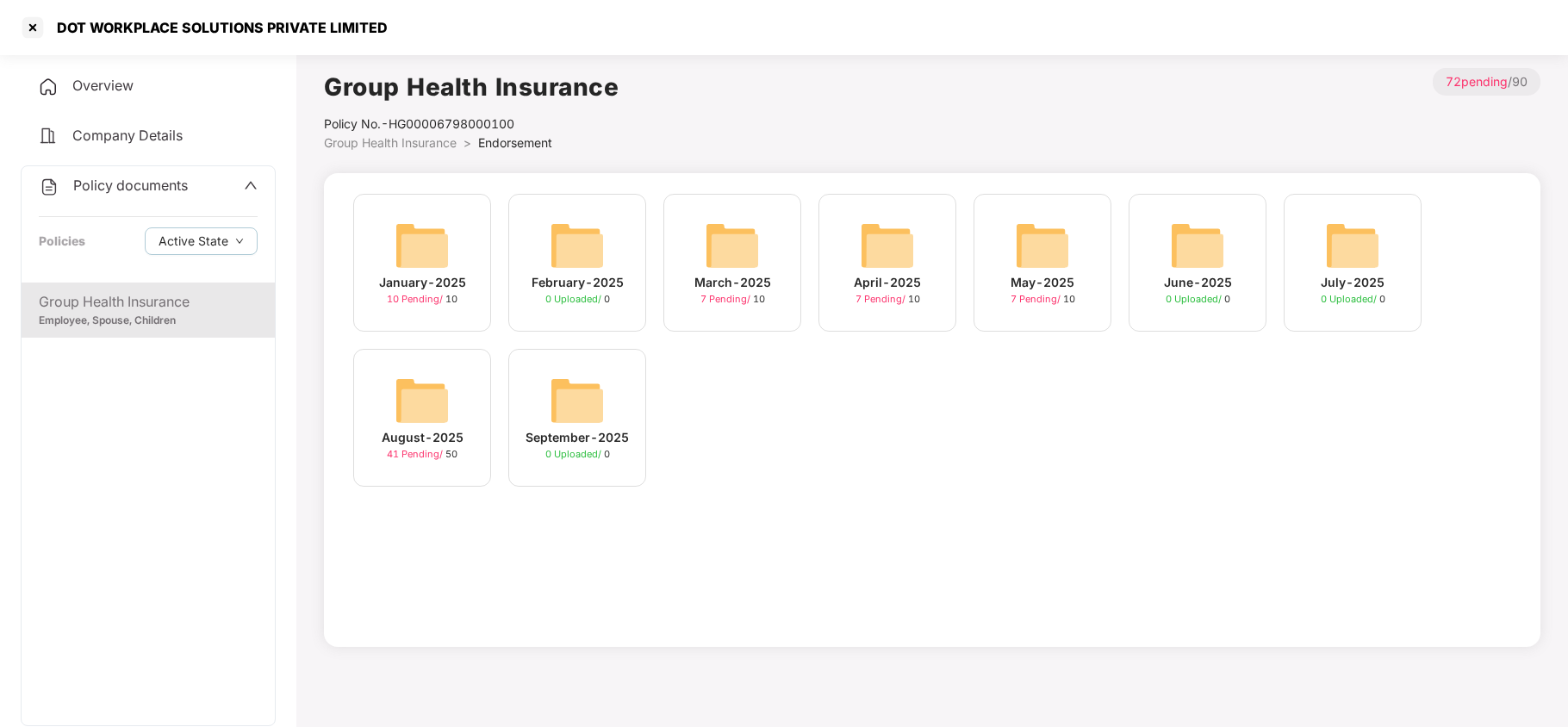
click at [448, 420] on img at bounding box center [422, 401] width 56 height 56
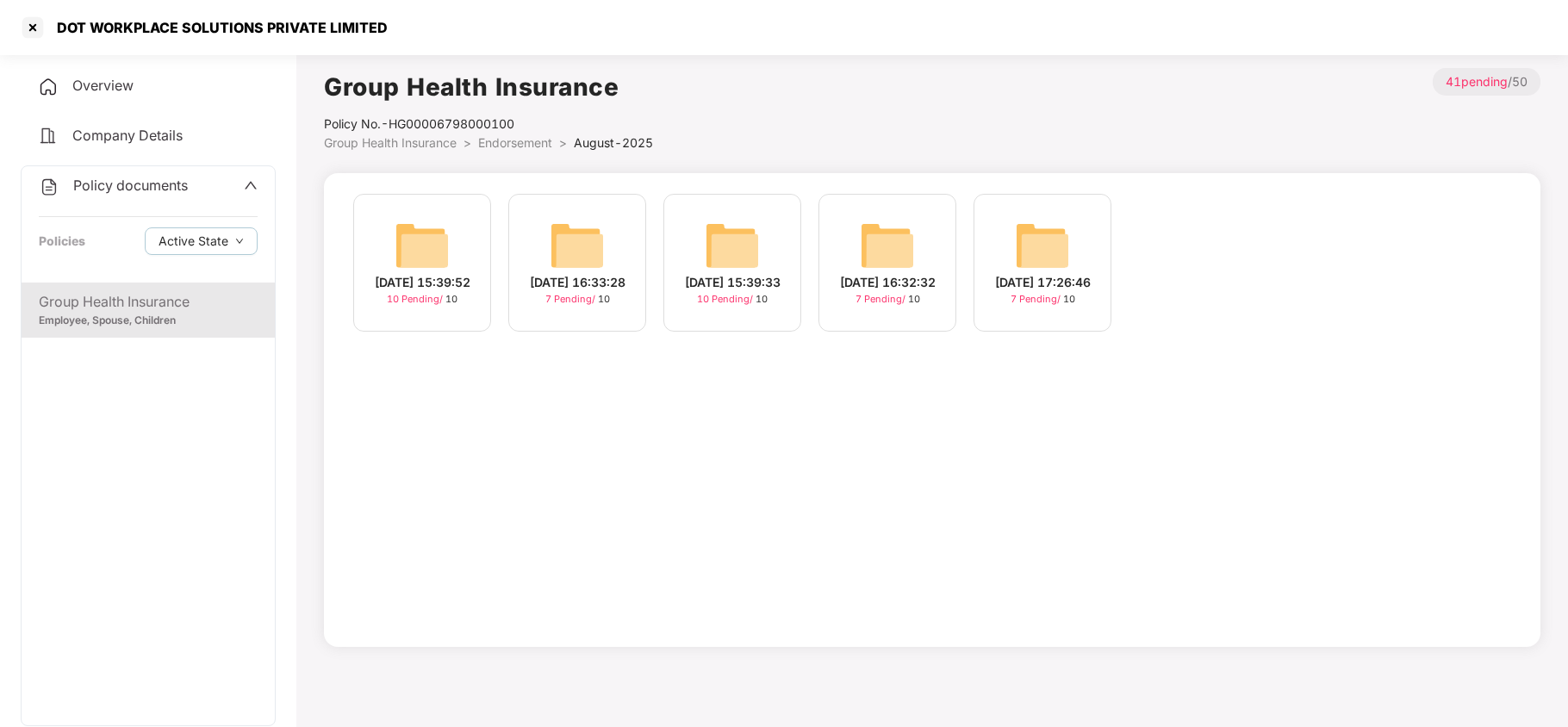
click at [404, 218] on img at bounding box center [422, 246] width 56 height 56
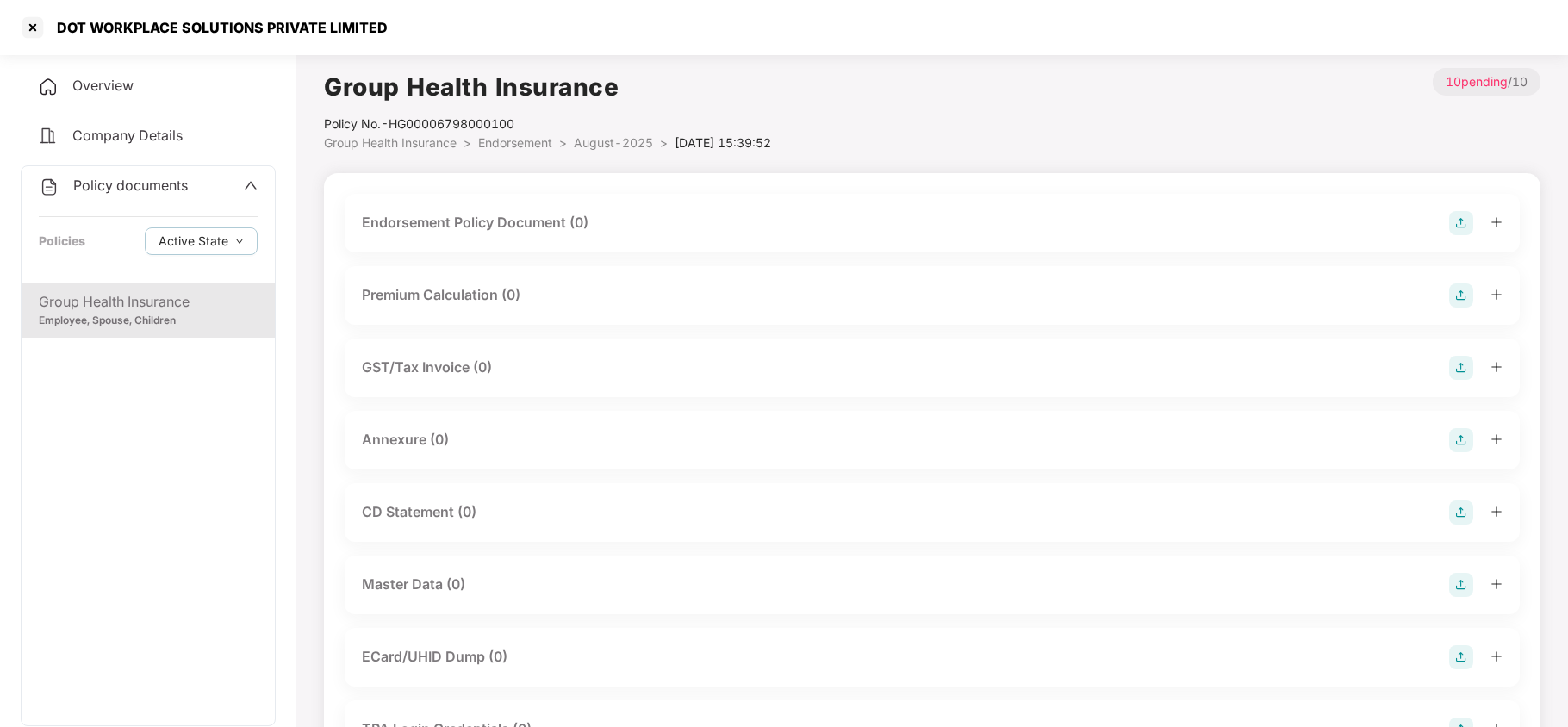
click at [607, 139] on span "August-2025" at bounding box center [613, 143] width 79 height 14
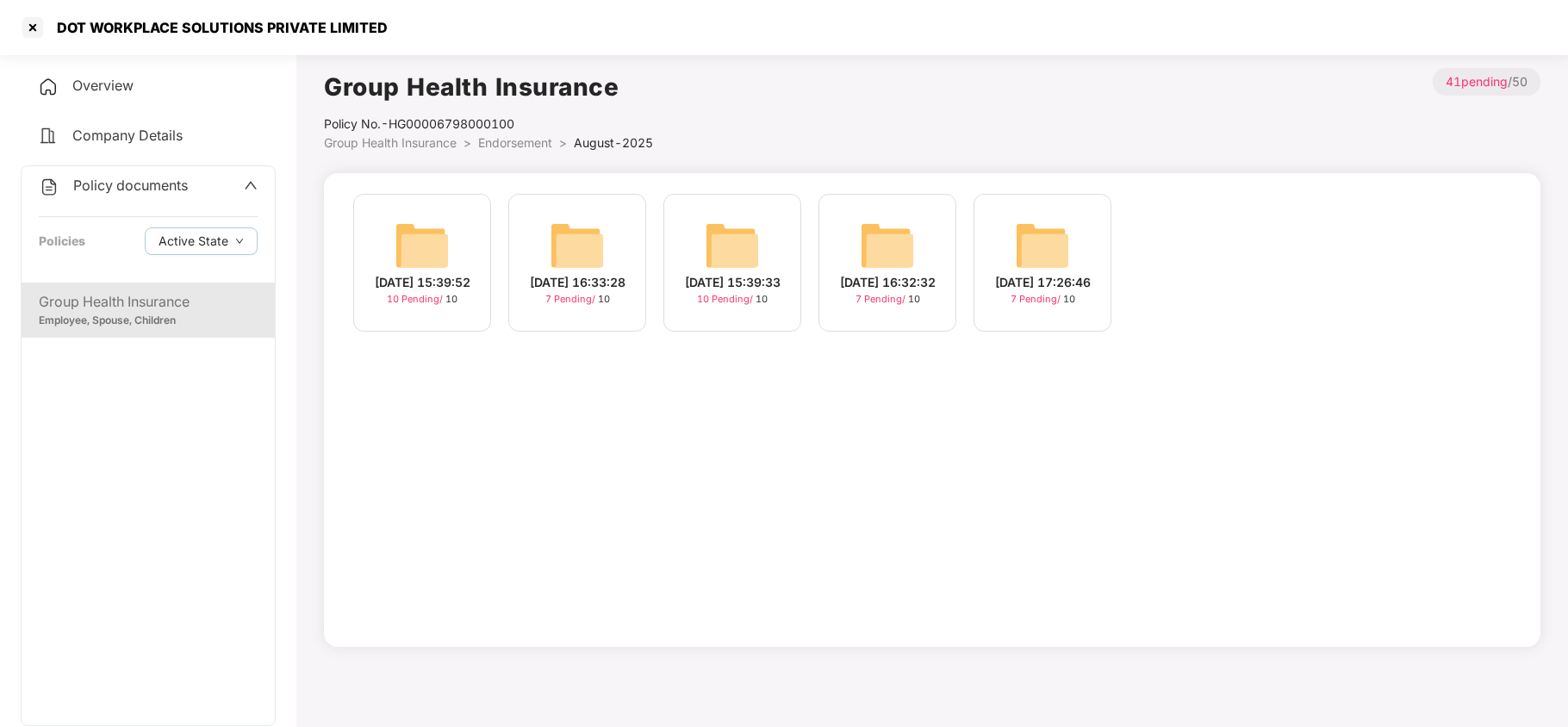
click at [588, 221] on img at bounding box center [577, 246] width 56 height 56
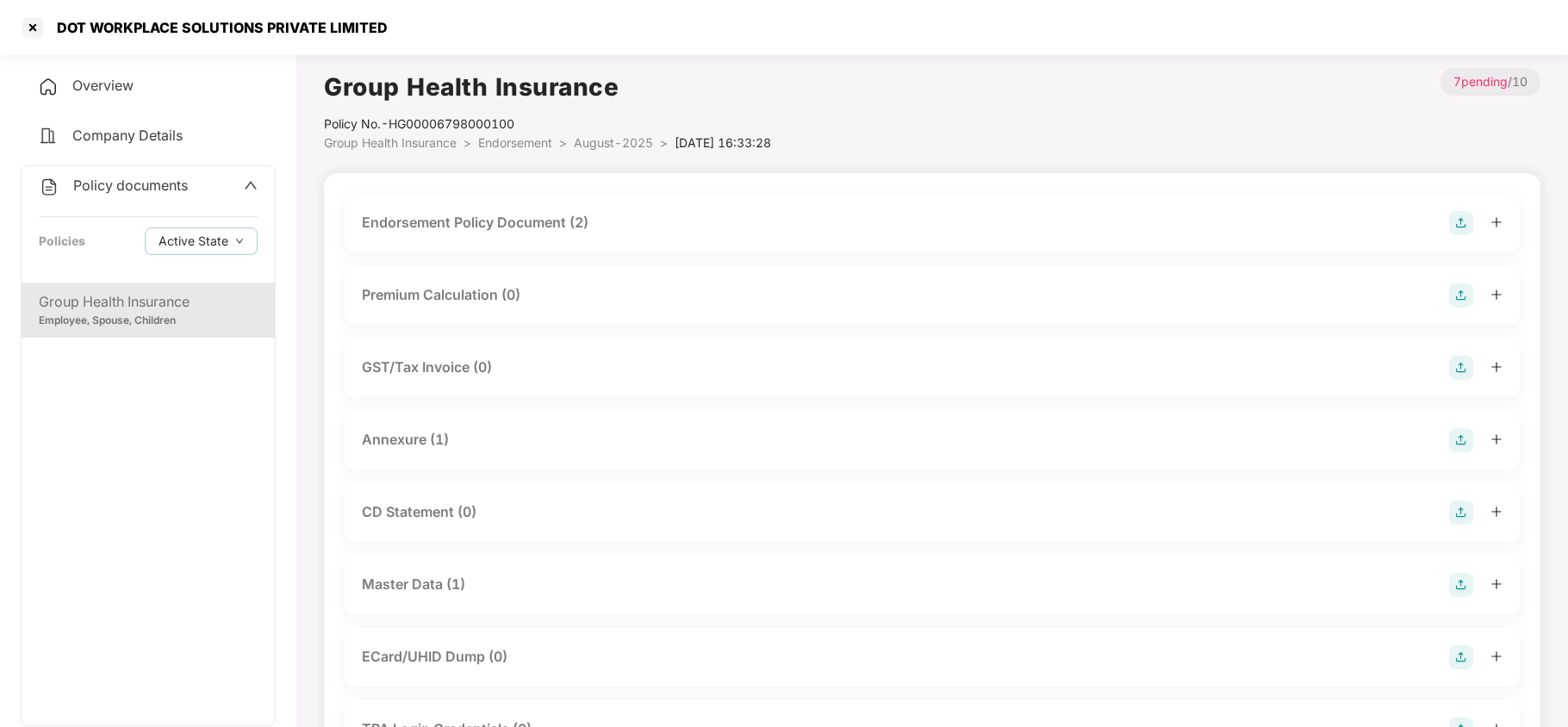
click at [484, 597] on div "Master Data (1)" at bounding box center [931, 584] width 1175 height 58
click at [493, 587] on div "Master Data (1)" at bounding box center [932, 584] width 1141 height 24
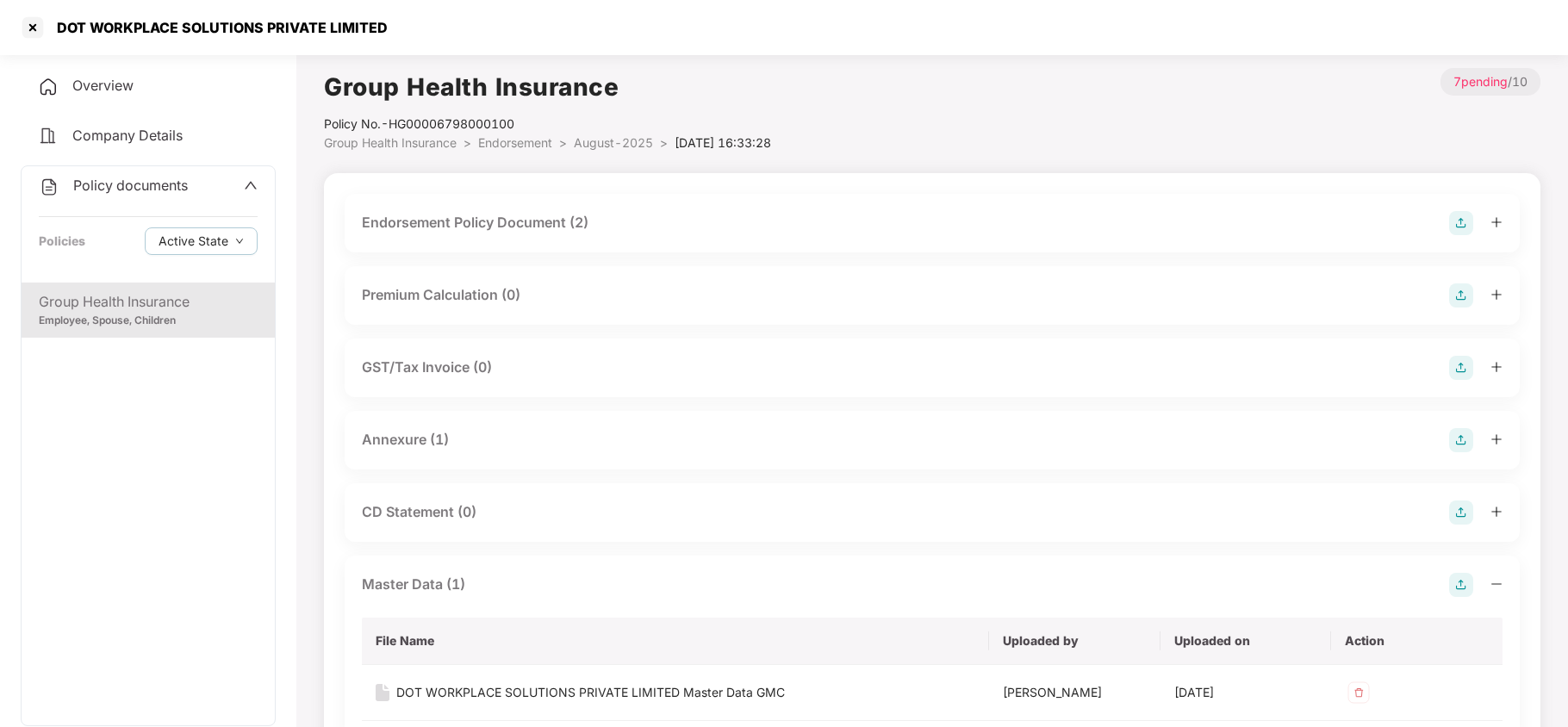
scroll to position [91, 0]
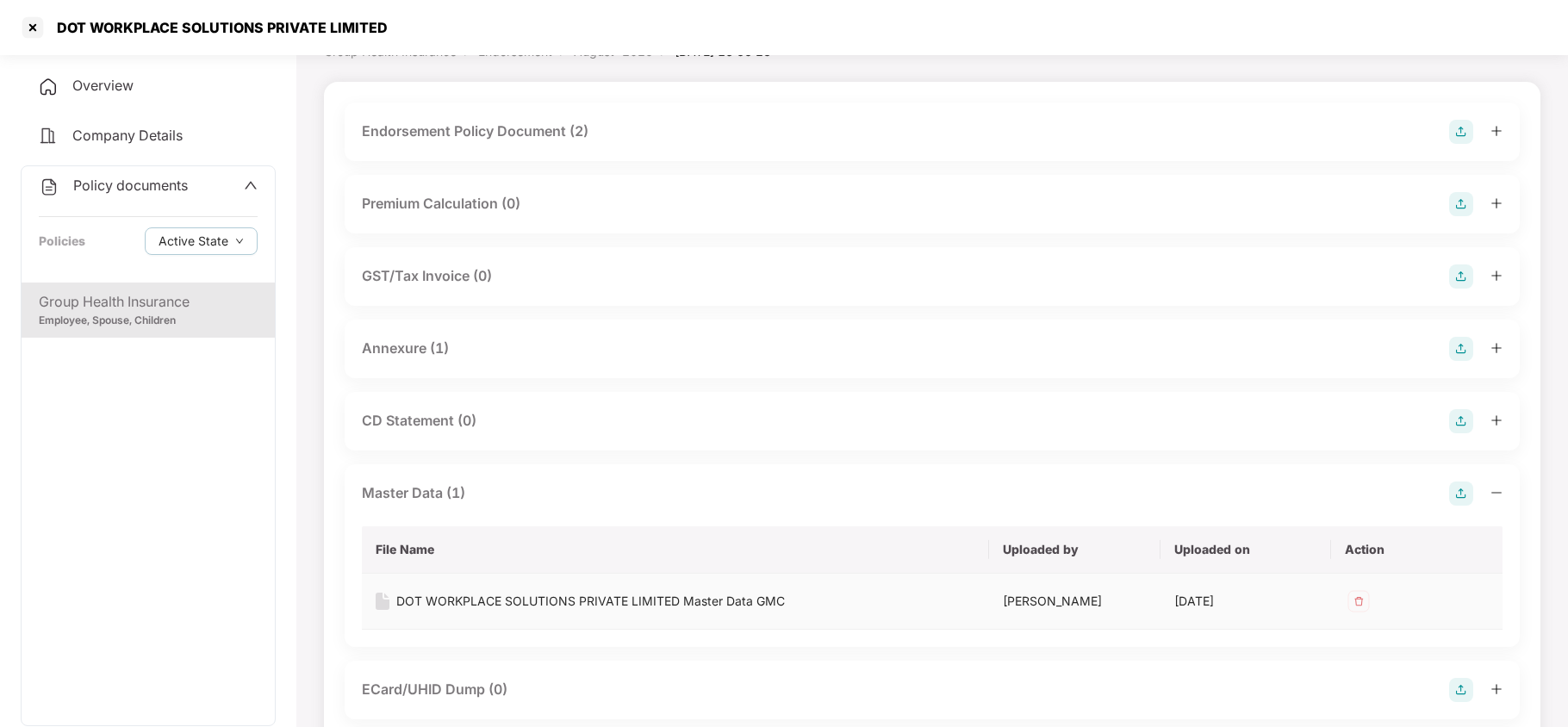
click at [706, 596] on div "DOT WORKPLACE SOLUTIONS PRIVATE LIMITED Master Data GMC" at bounding box center [590, 601] width 388 height 19
click at [35, 38] on div at bounding box center [32, 27] width 28 height 28
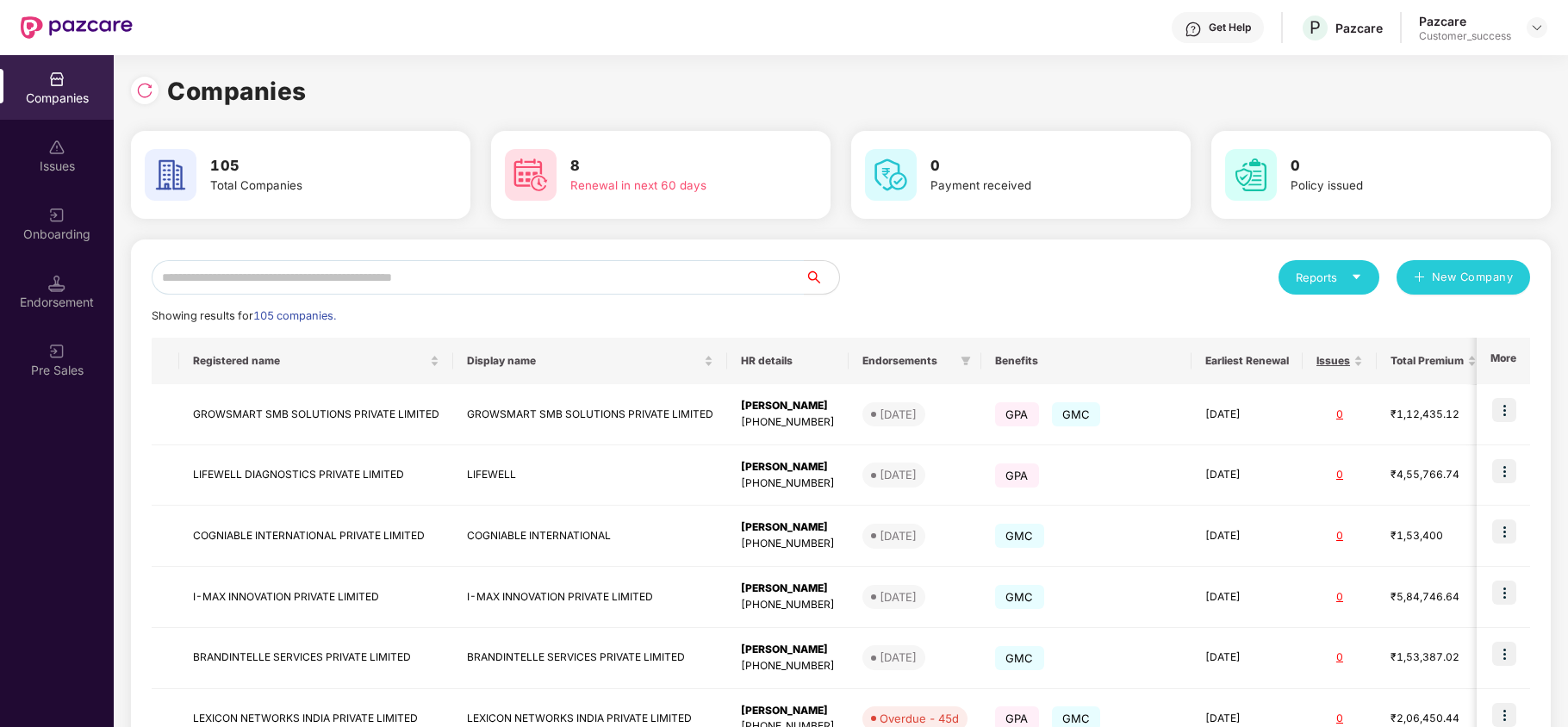
scroll to position [0, 0]
click at [273, 274] on input "text" at bounding box center [478, 277] width 654 height 34
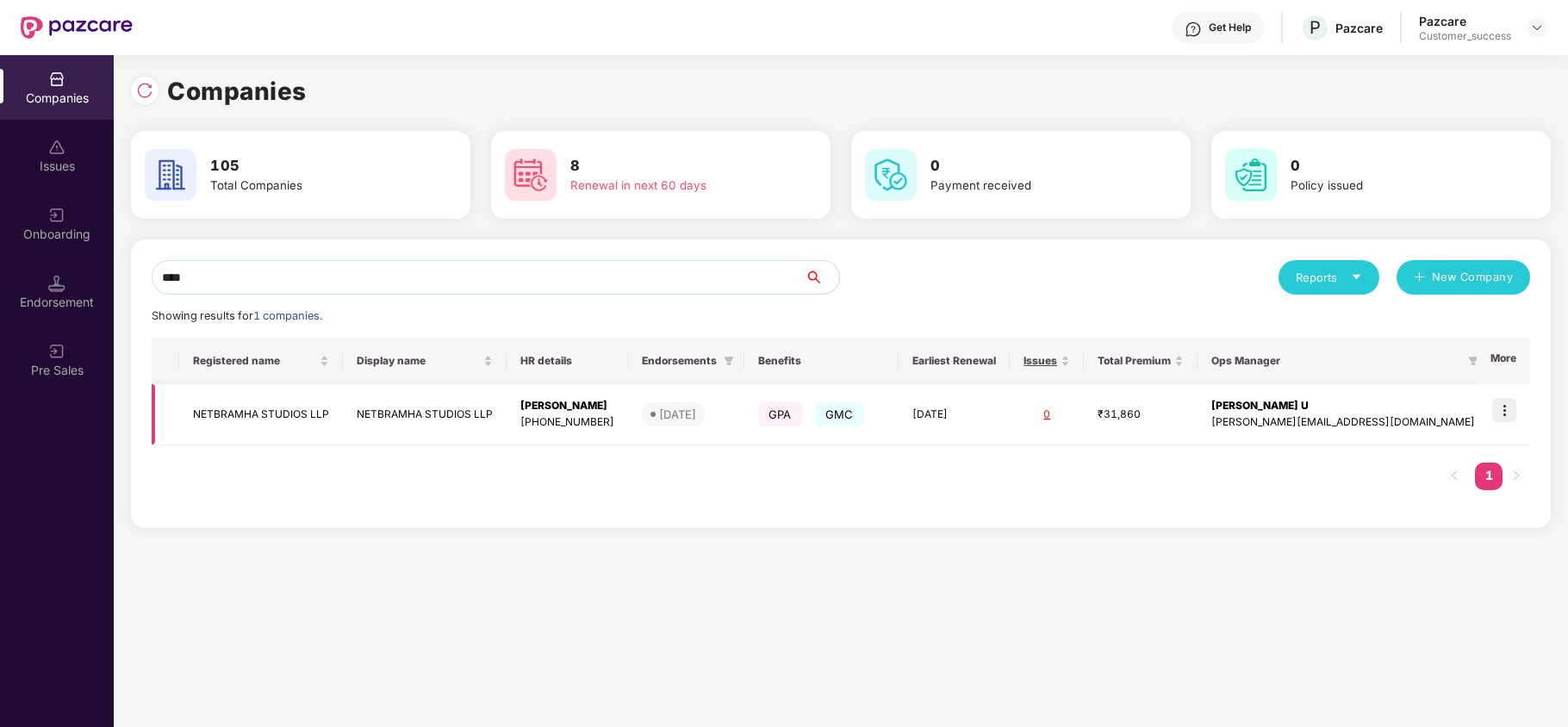
type input "****"
click at [1510, 414] on img at bounding box center [1504, 410] width 24 height 24
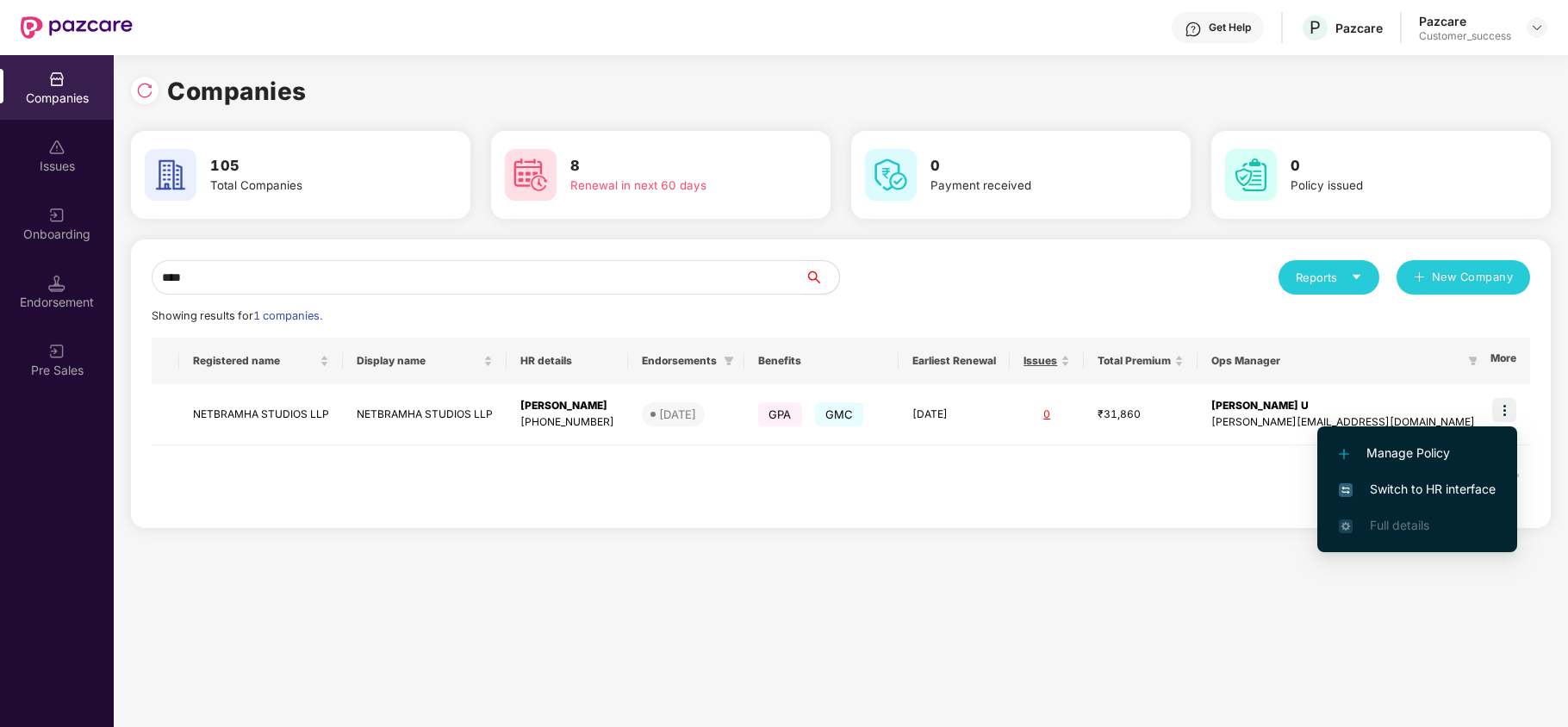
click at [1415, 486] on span "Switch to HR interface" at bounding box center [1417, 489] width 157 height 19
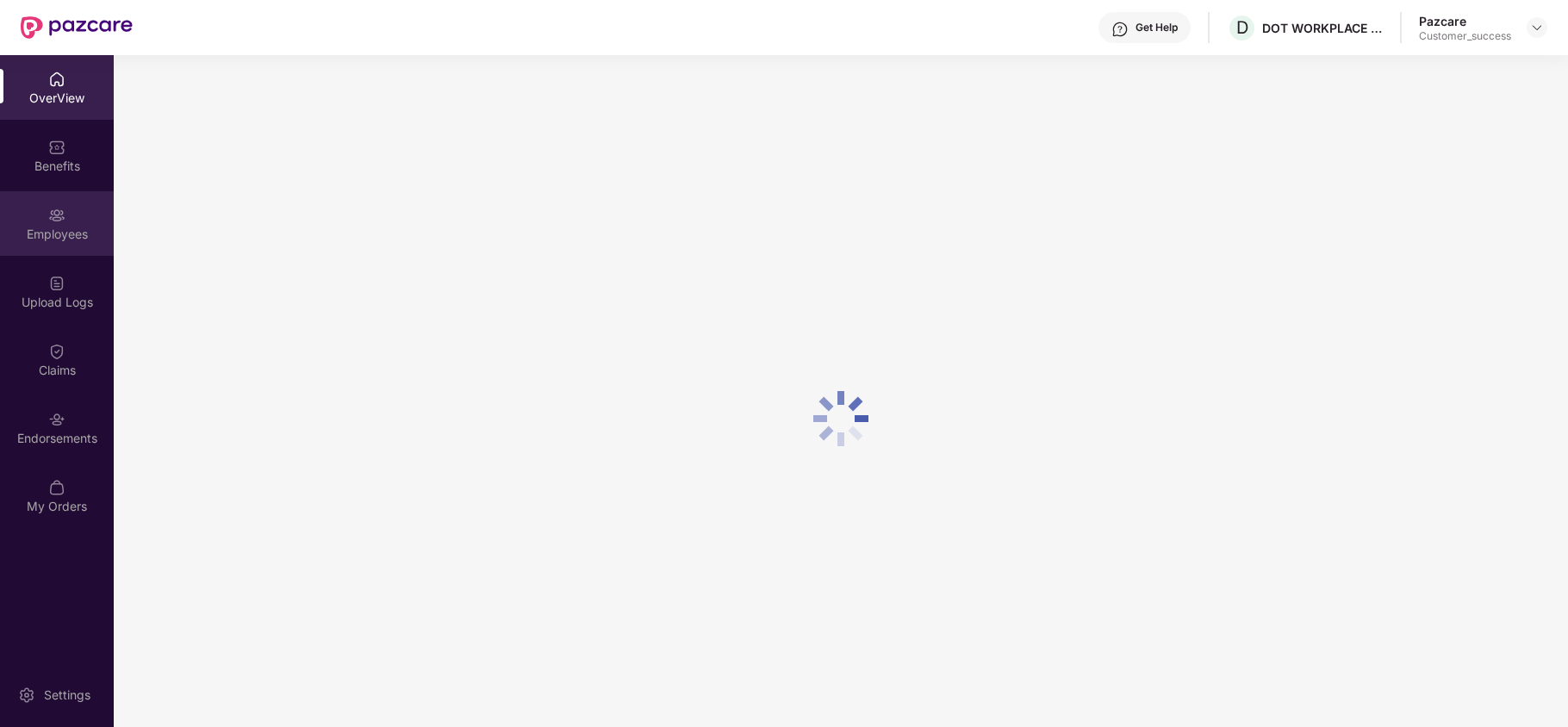
click at [49, 247] on div "Employees" at bounding box center [56, 223] width 114 height 65
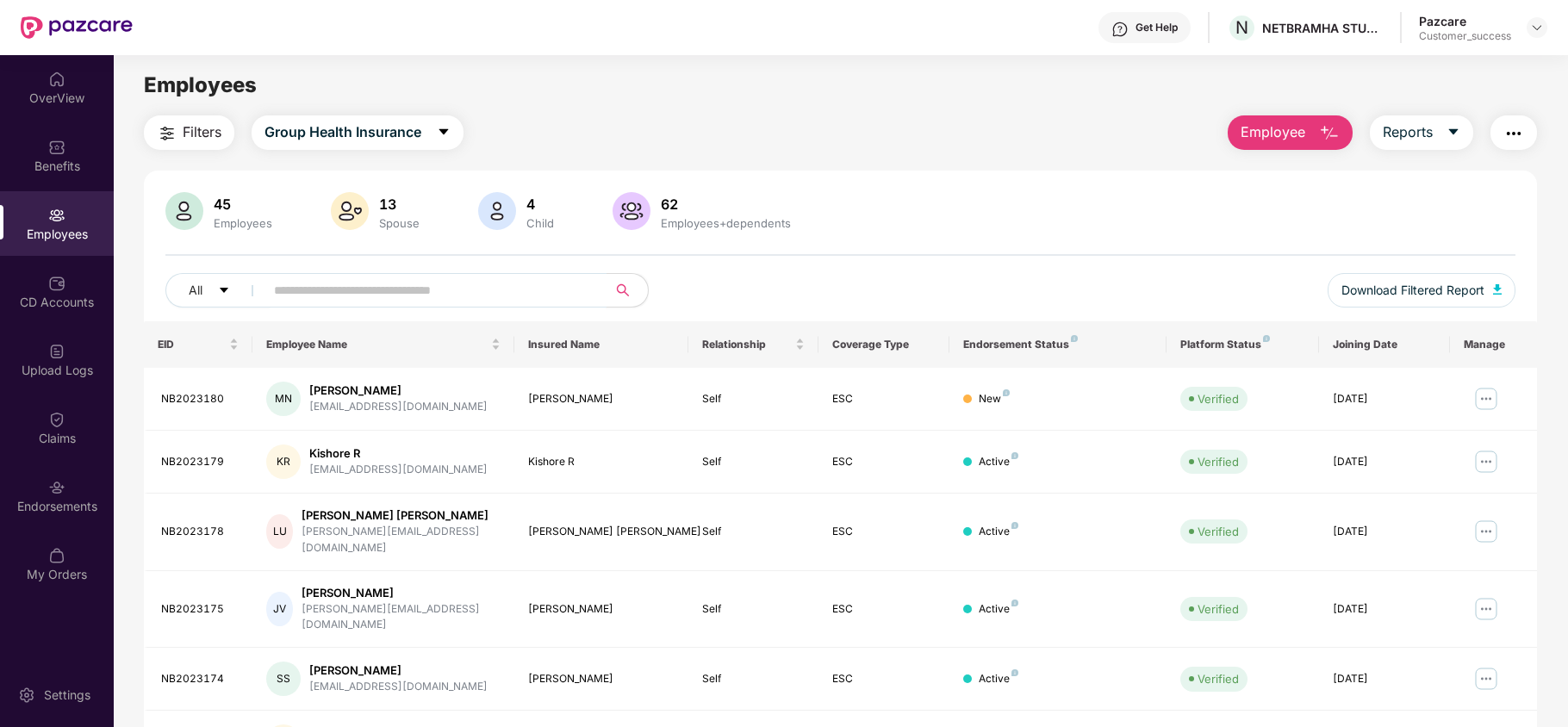
click at [322, 299] on input "text" at bounding box center [429, 290] width 309 height 26
click at [1484, 400] on img at bounding box center [1486, 399] width 28 height 28
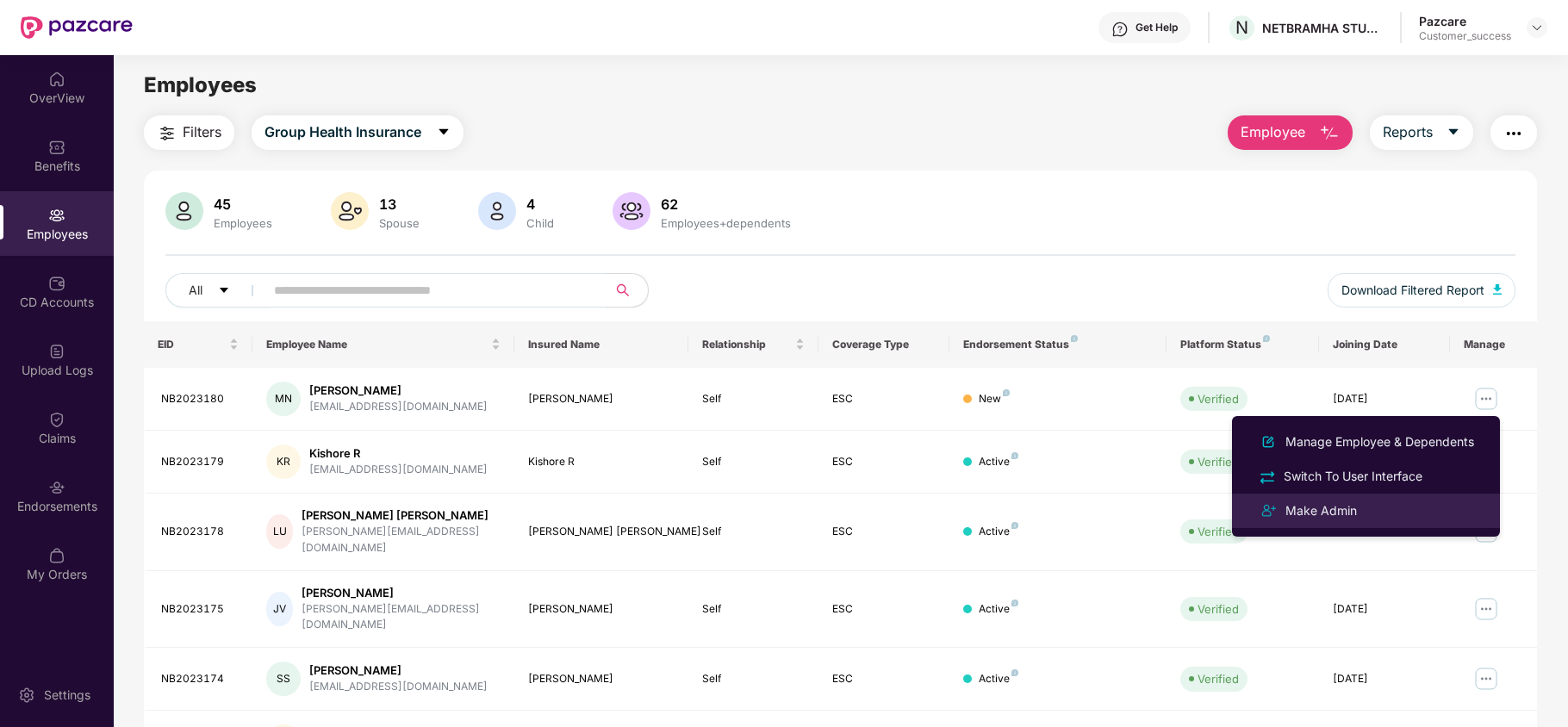
click at [1328, 500] on div "Make Admin" at bounding box center [1365, 510] width 223 height 21
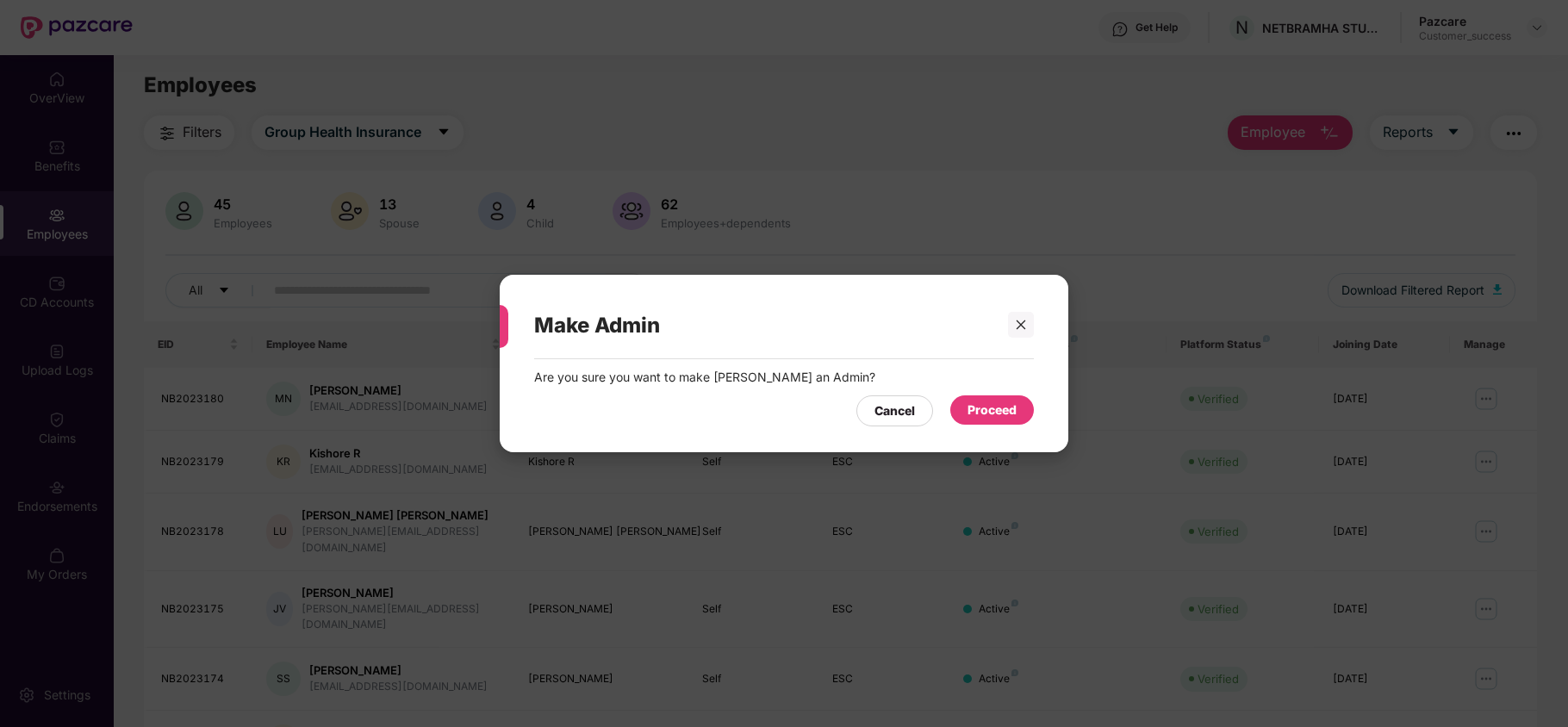
click at [992, 397] on div "Proceed" at bounding box center [992, 410] width 83 height 30
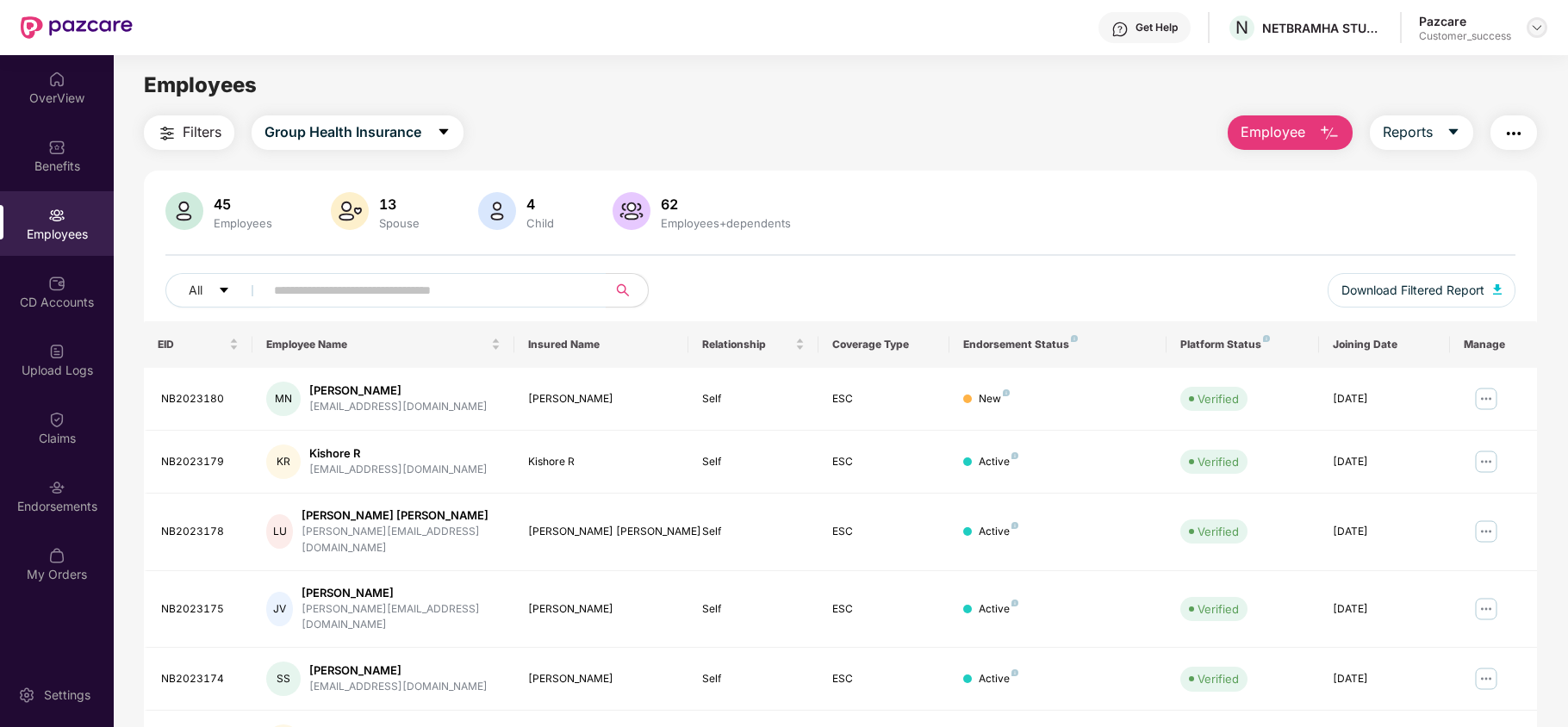
click at [1535, 34] on div at bounding box center [1537, 27] width 21 height 21
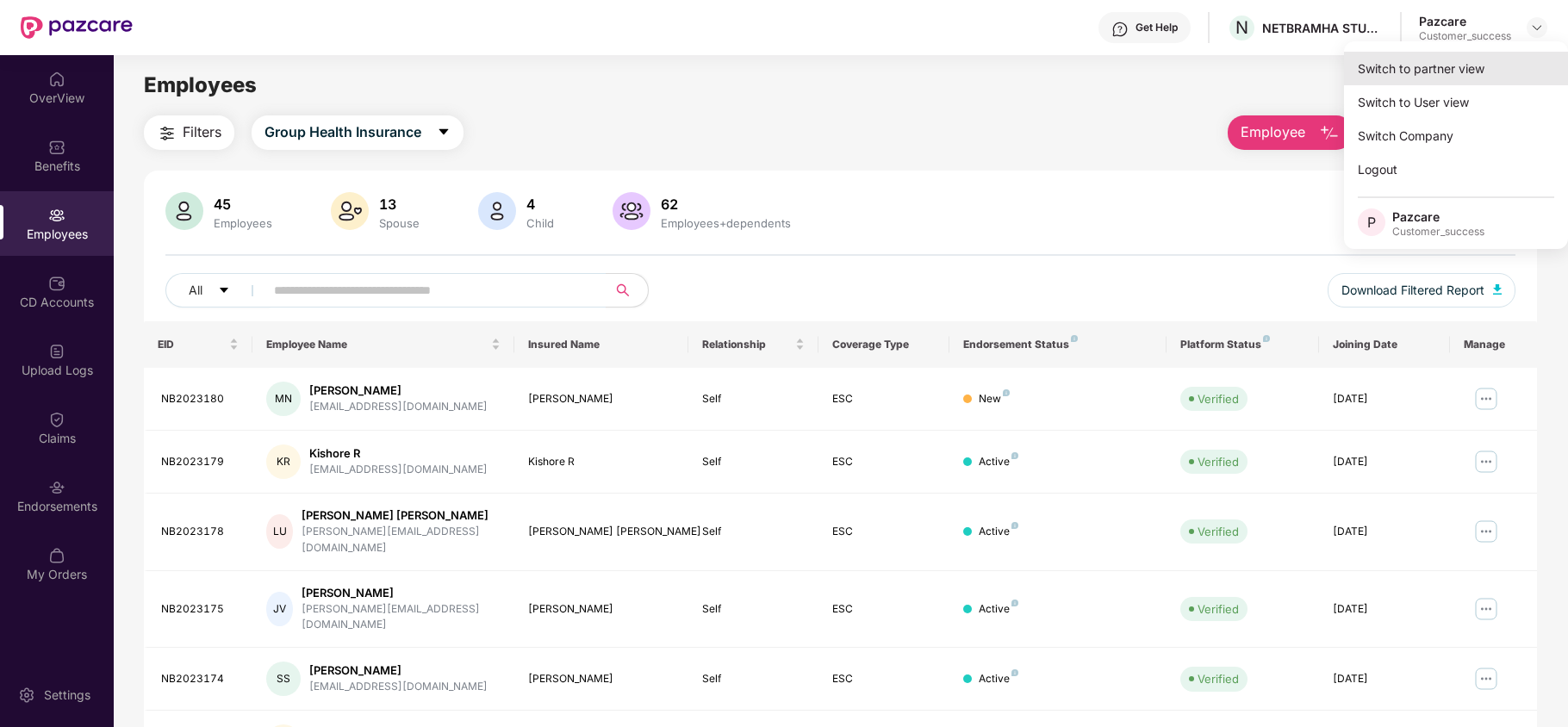
click at [1489, 56] on div "Switch to partner view" at bounding box center [1456, 68] width 224 height 33
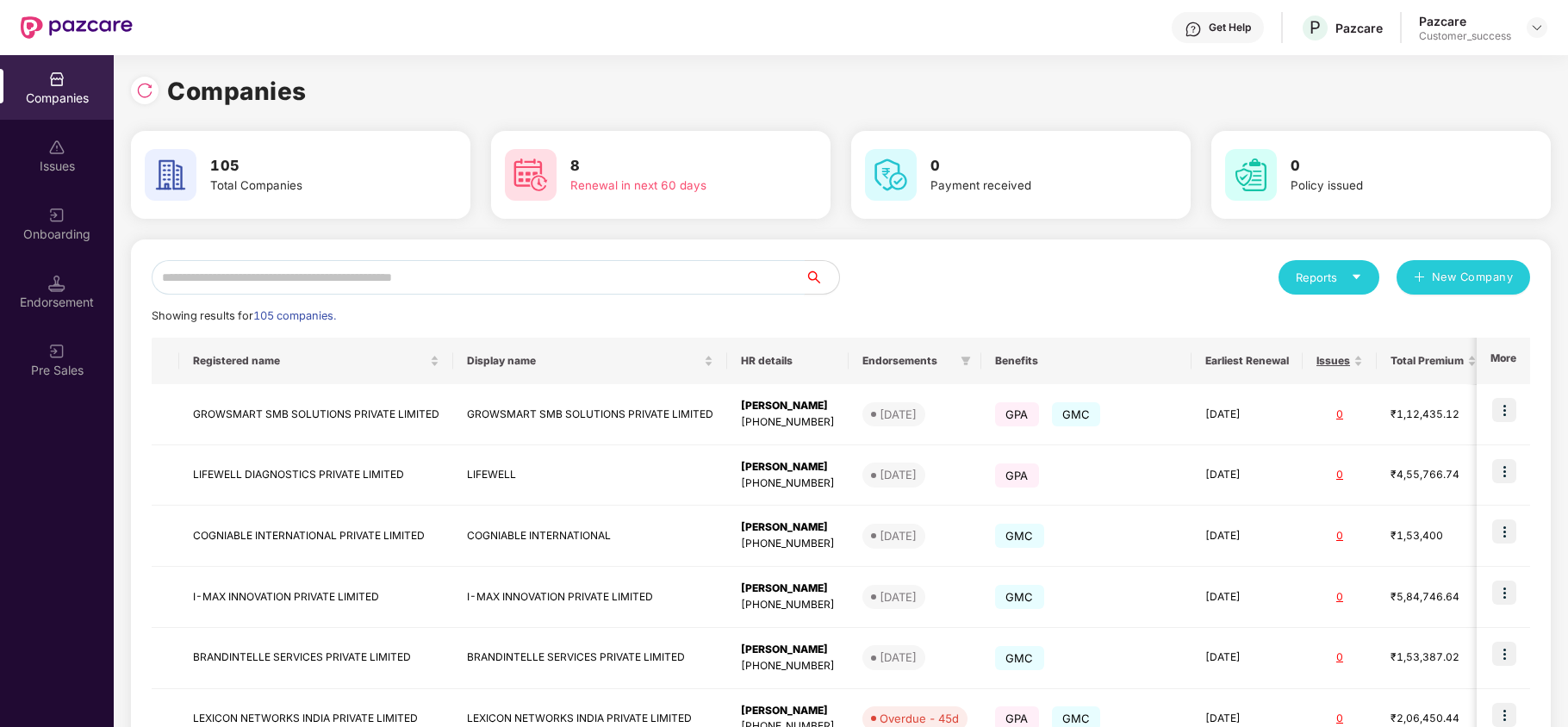
click at [549, 283] on input "text" at bounding box center [478, 277] width 654 height 34
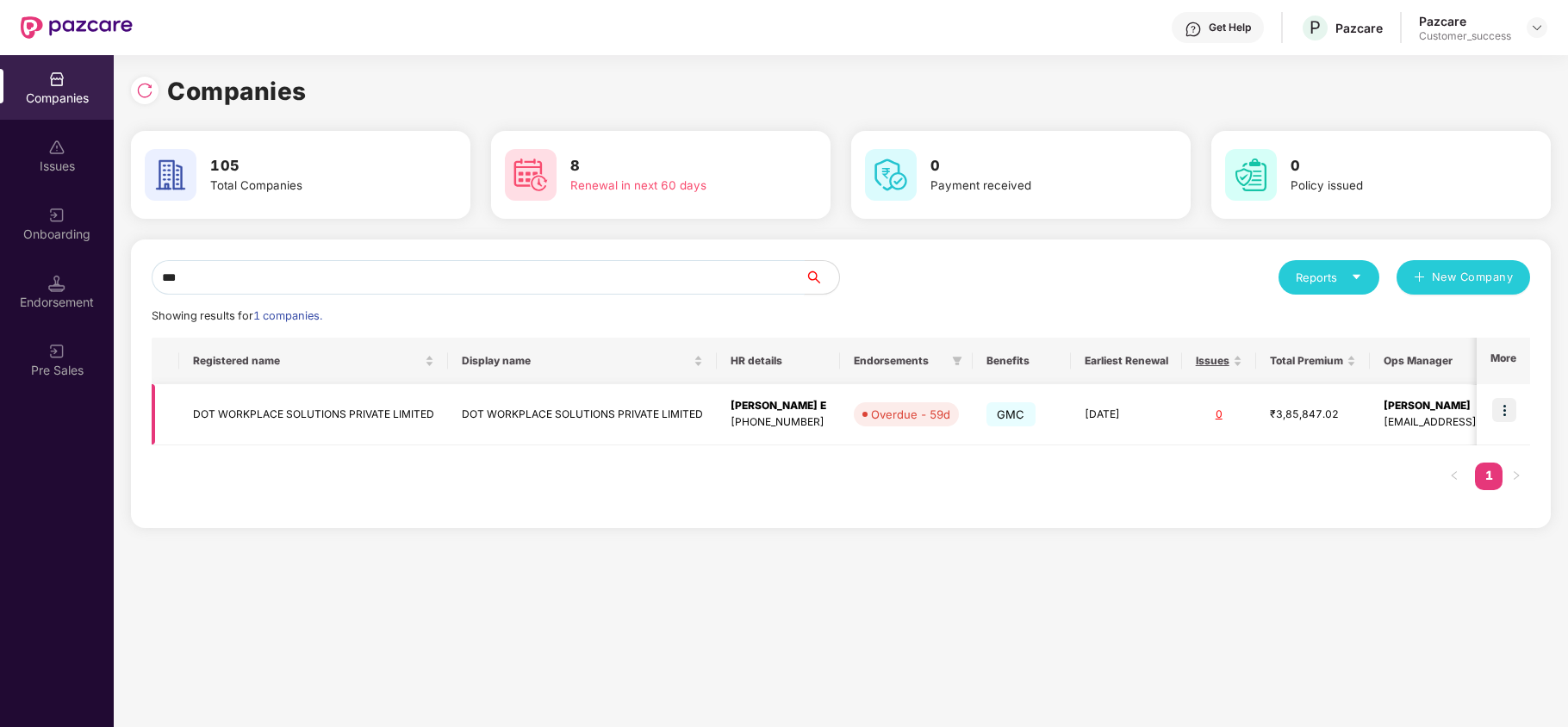
type input "***"
click at [1510, 411] on img at bounding box center [1504, 410] width 24 height 24
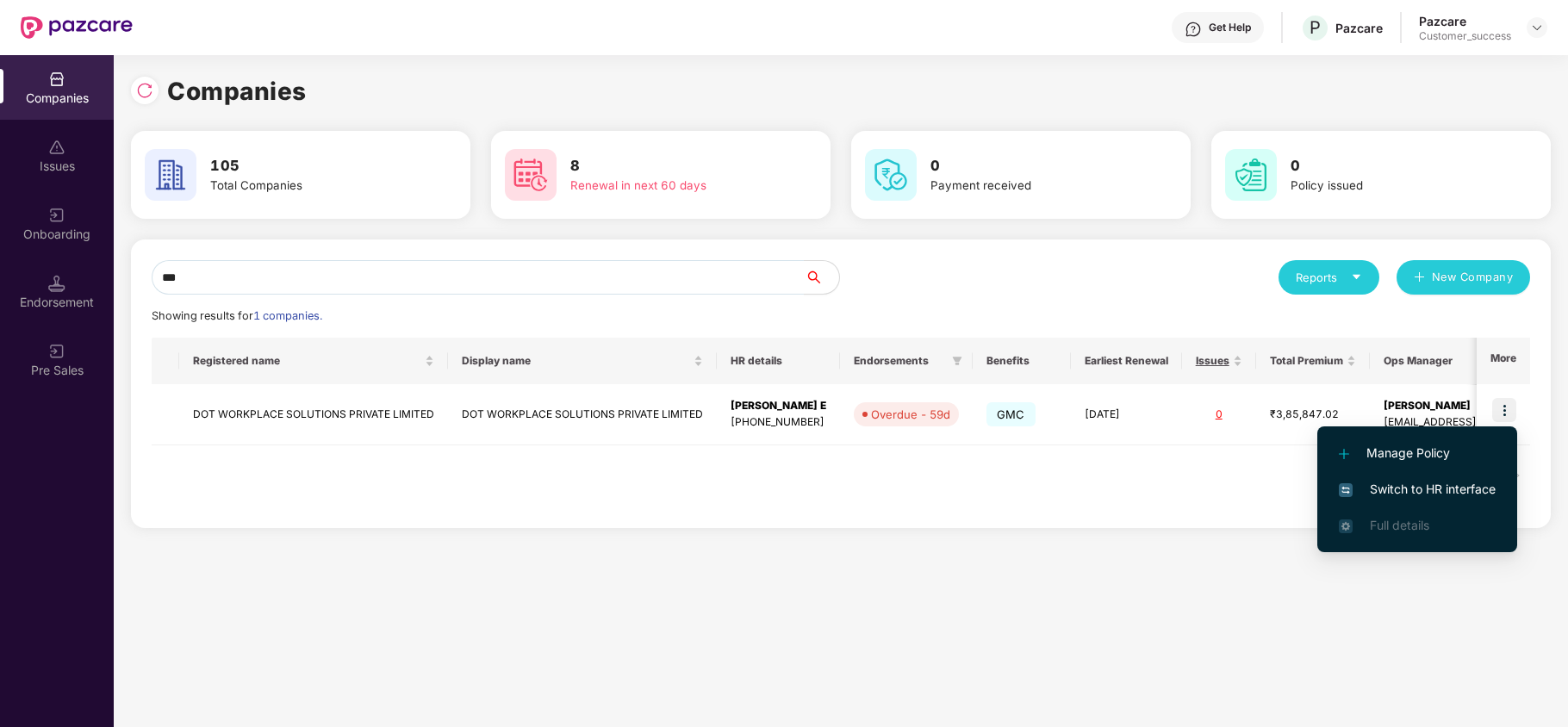
click at [1456, 480] on span "Switch to HR interface" at bounding box center [1417, 489] width 157 height 19
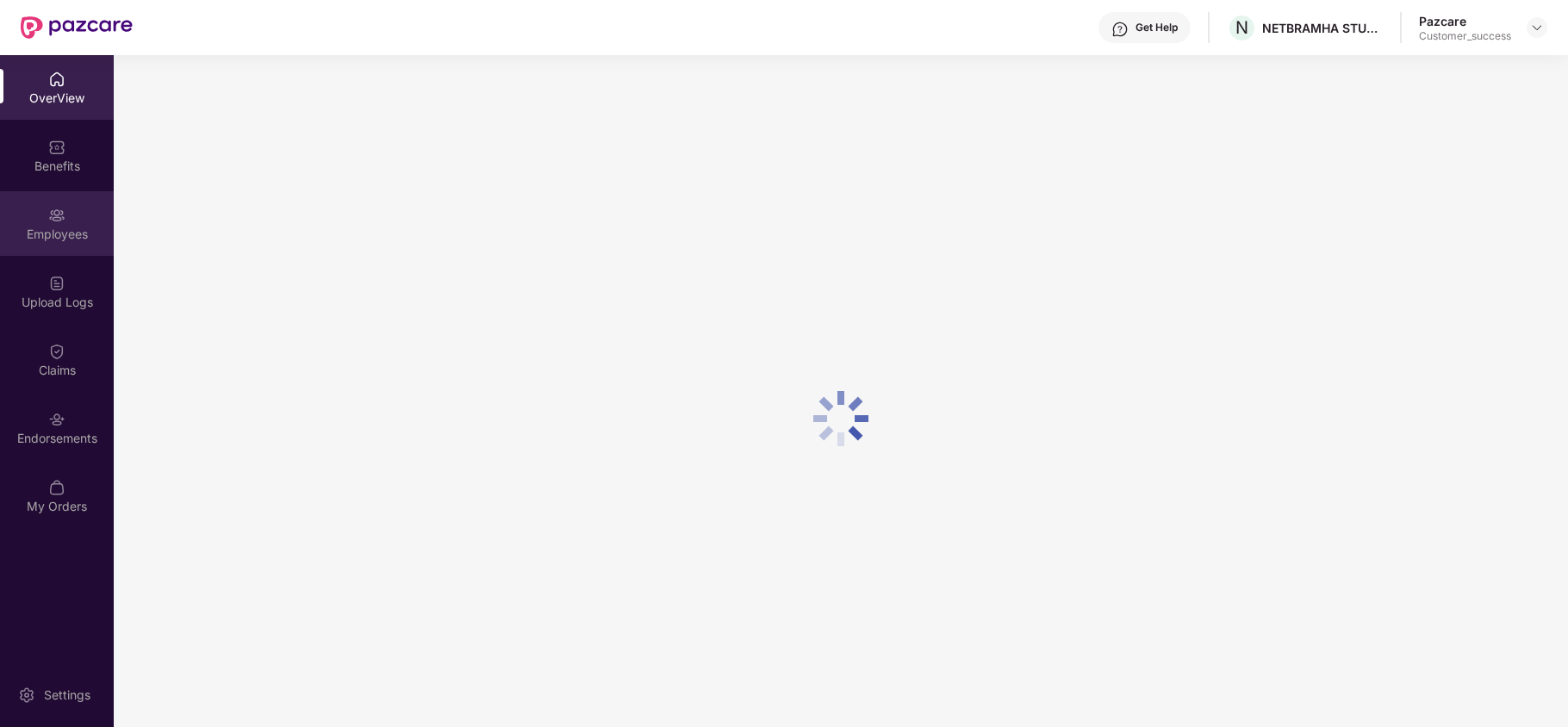
click at [52, 247] on div "Employees" at bounding box center [56, 223] width 114 height 65
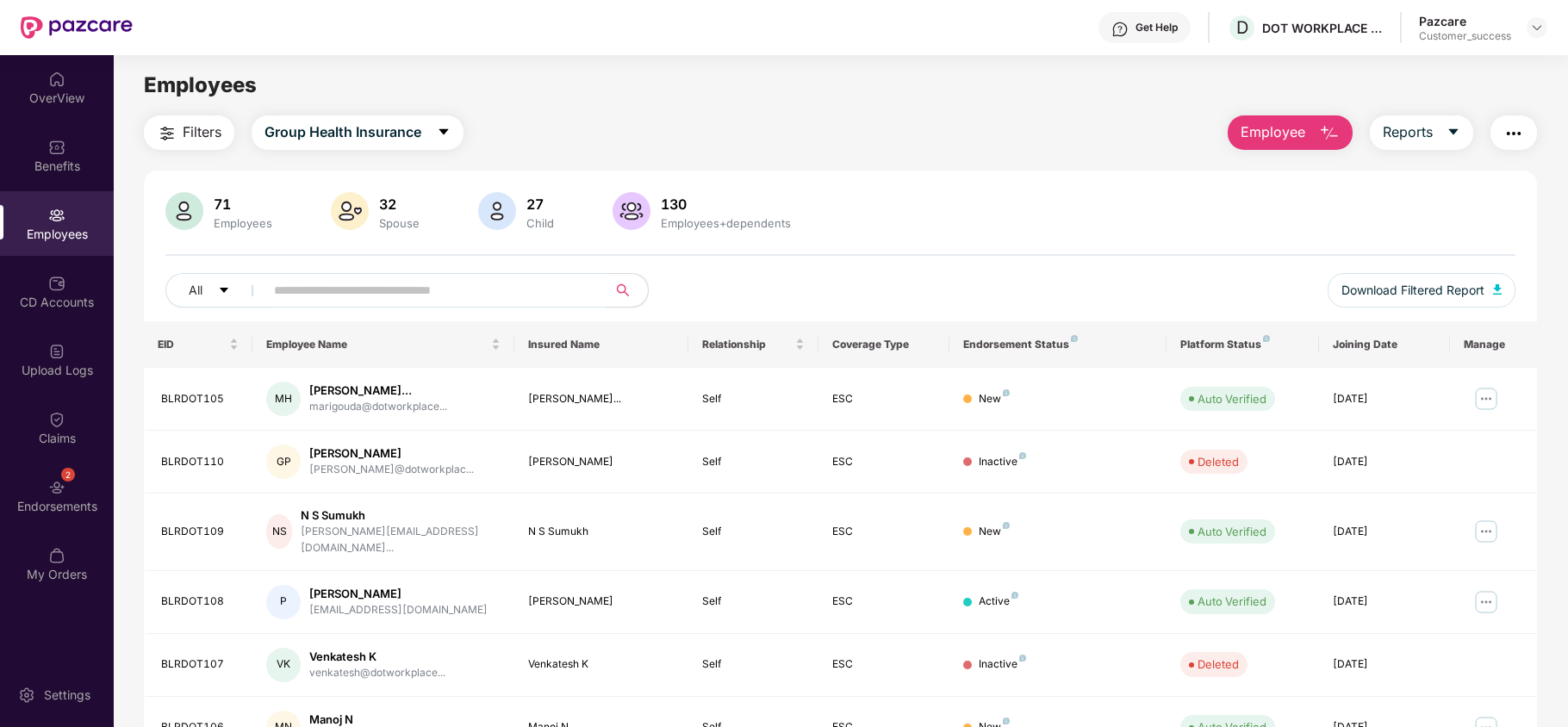
click at [380, 299] on input "text" at bounding box center [429, 290] width 309 height 26
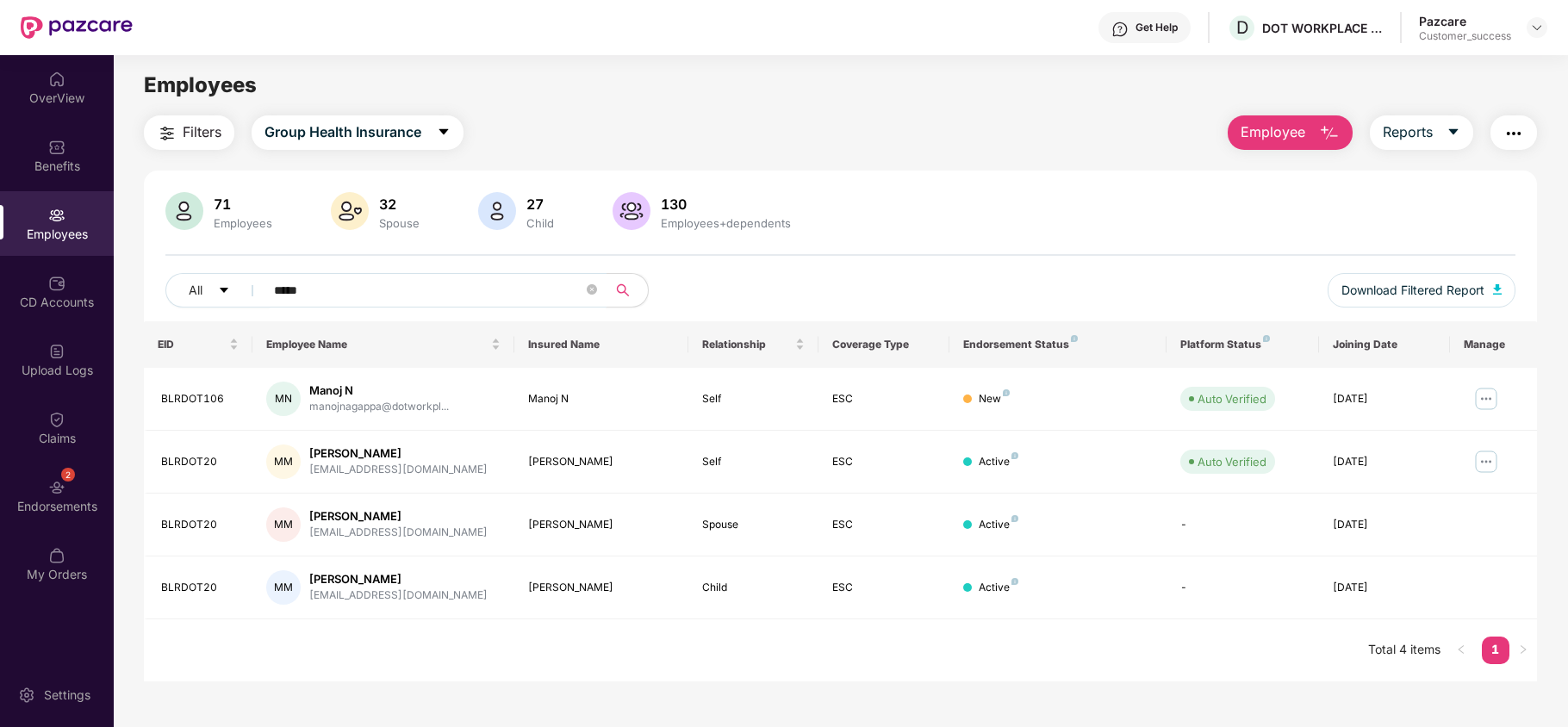
type input "*****"
click at [1494, 405] on img at bounding box center [1486, 399] width 28 height 28
click at [996, 686] on main "Employees Filters Group Health Insurance Employee Reports 71 Employees 32 Spous…" at bounding box center [841, 419] width 1454 height 727
click at [1248, 56] on div "DOT WORKPLACE SOLUTIONS PRIVATE LIMITED" at bounding box center [1334, 67] width 215 height 40
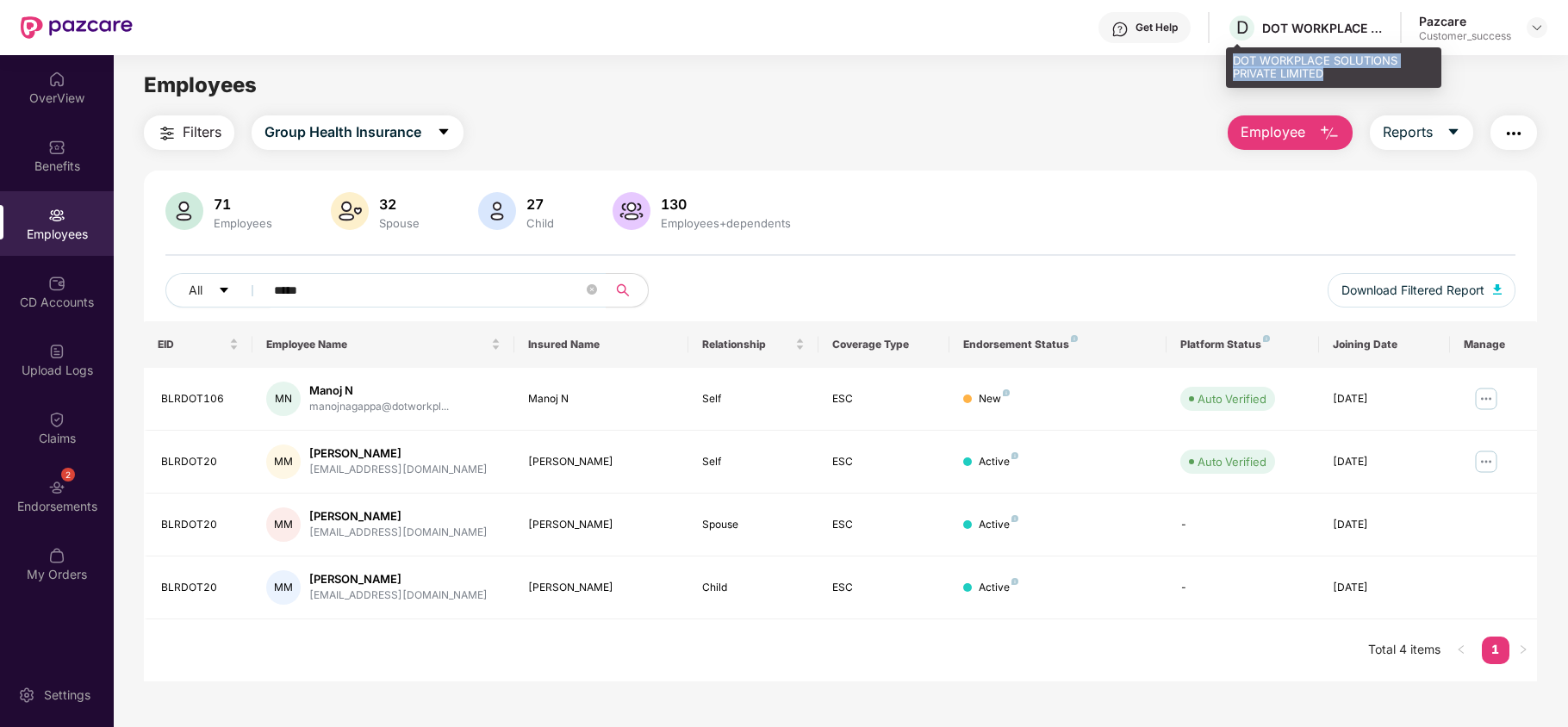
click at [1248, 56] on div "DOT WORKPLACE SOLUTIONS PRIVATE LIMITED" at bounding box center [1334, 67] width 215 height 40
copy div "DOT WORKPLACE SOLUTIONS PRIVATE LIMITED"
click at [1543, 26] on img at bounding box center [1537, 27] width 13 height 13
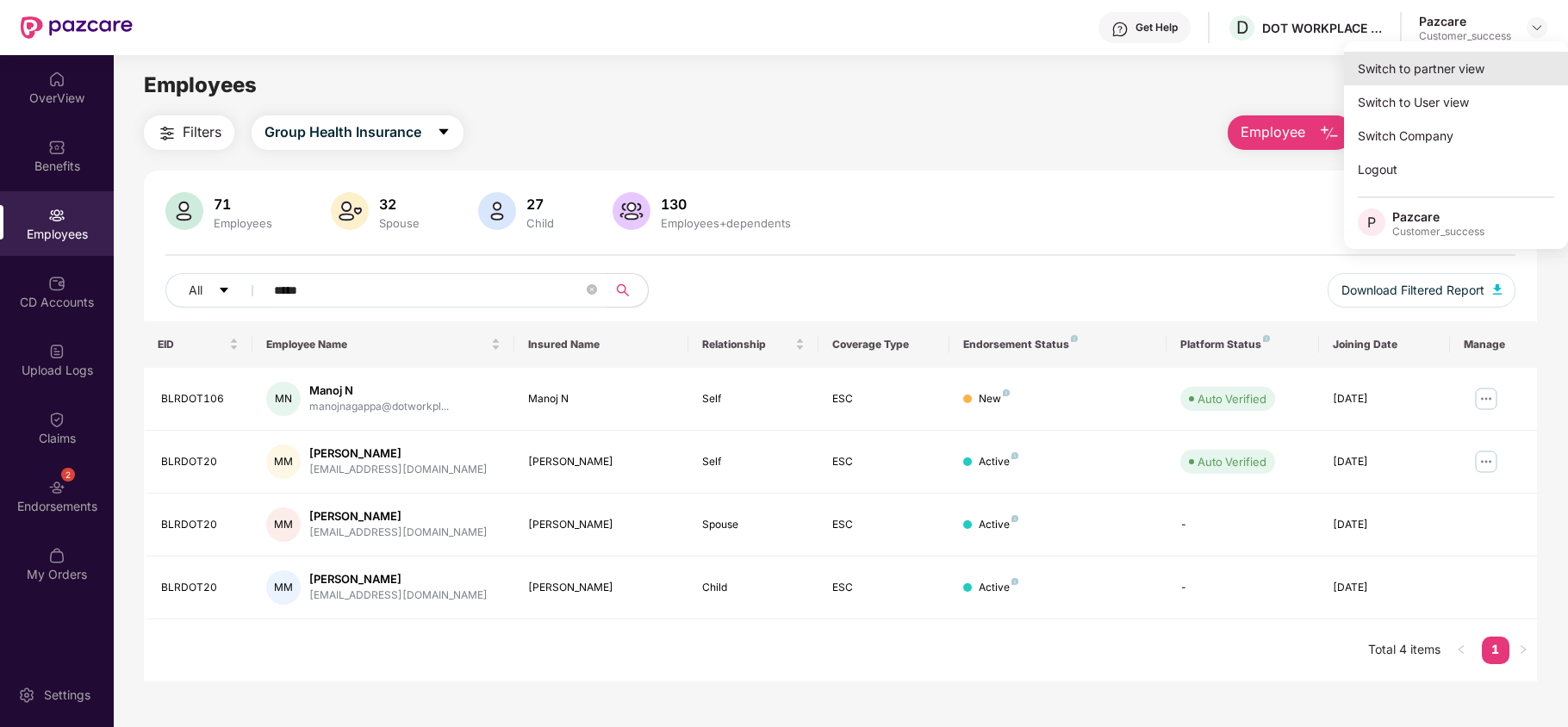
click at [1480, 77] on div "Switch to partner view" at bounding box center [1456, 68] width 224 height 33
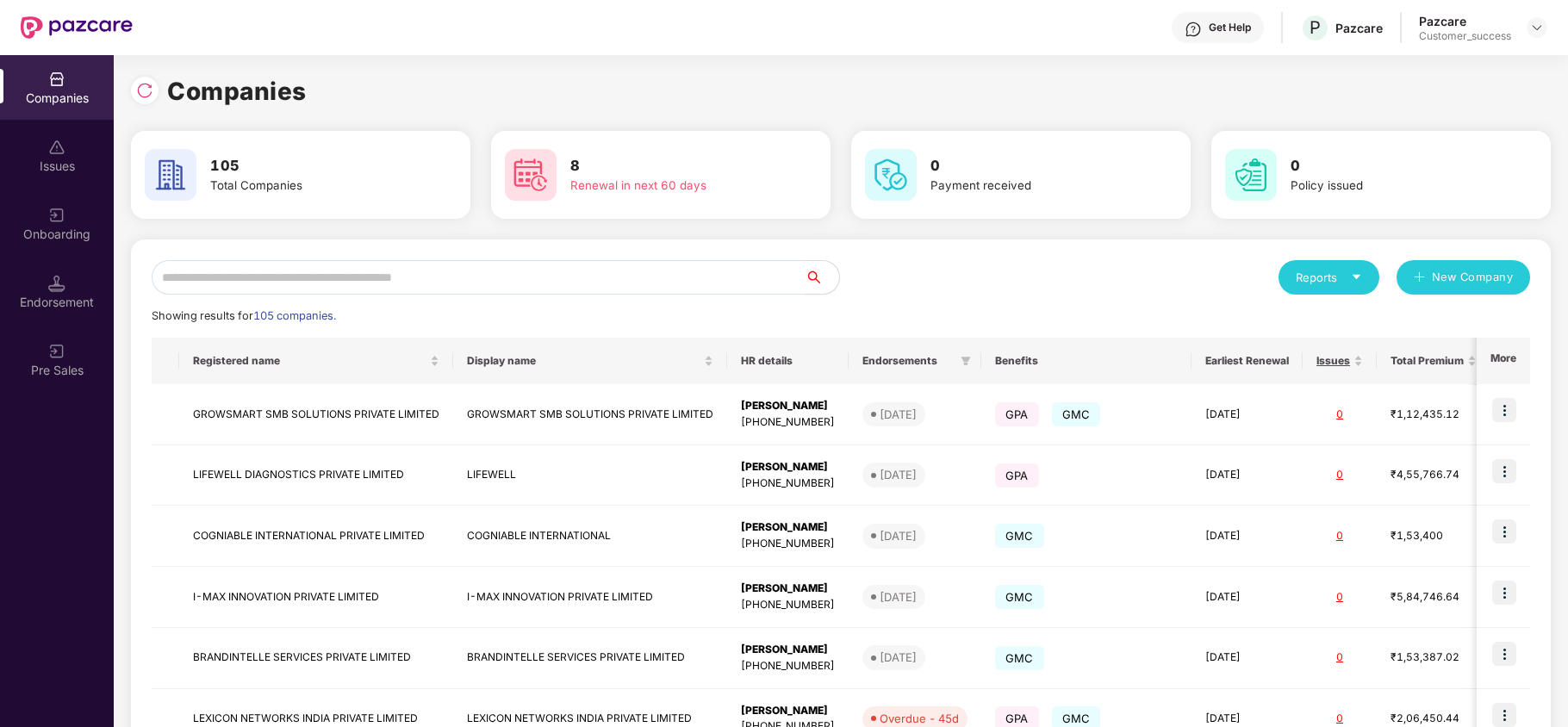
click at [534, 269] on input "text" at bounding box center [478, 277] width 654 height 34
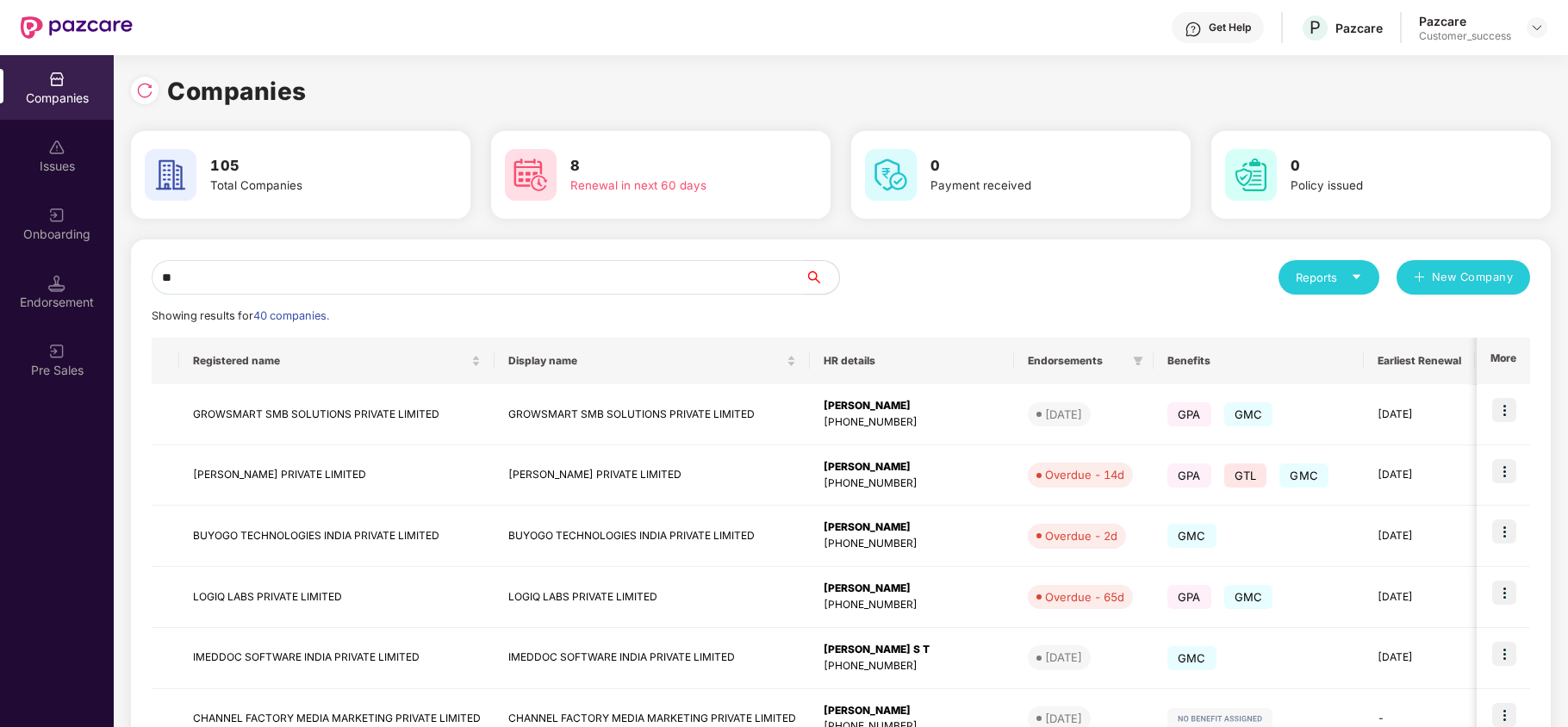
type input "*"
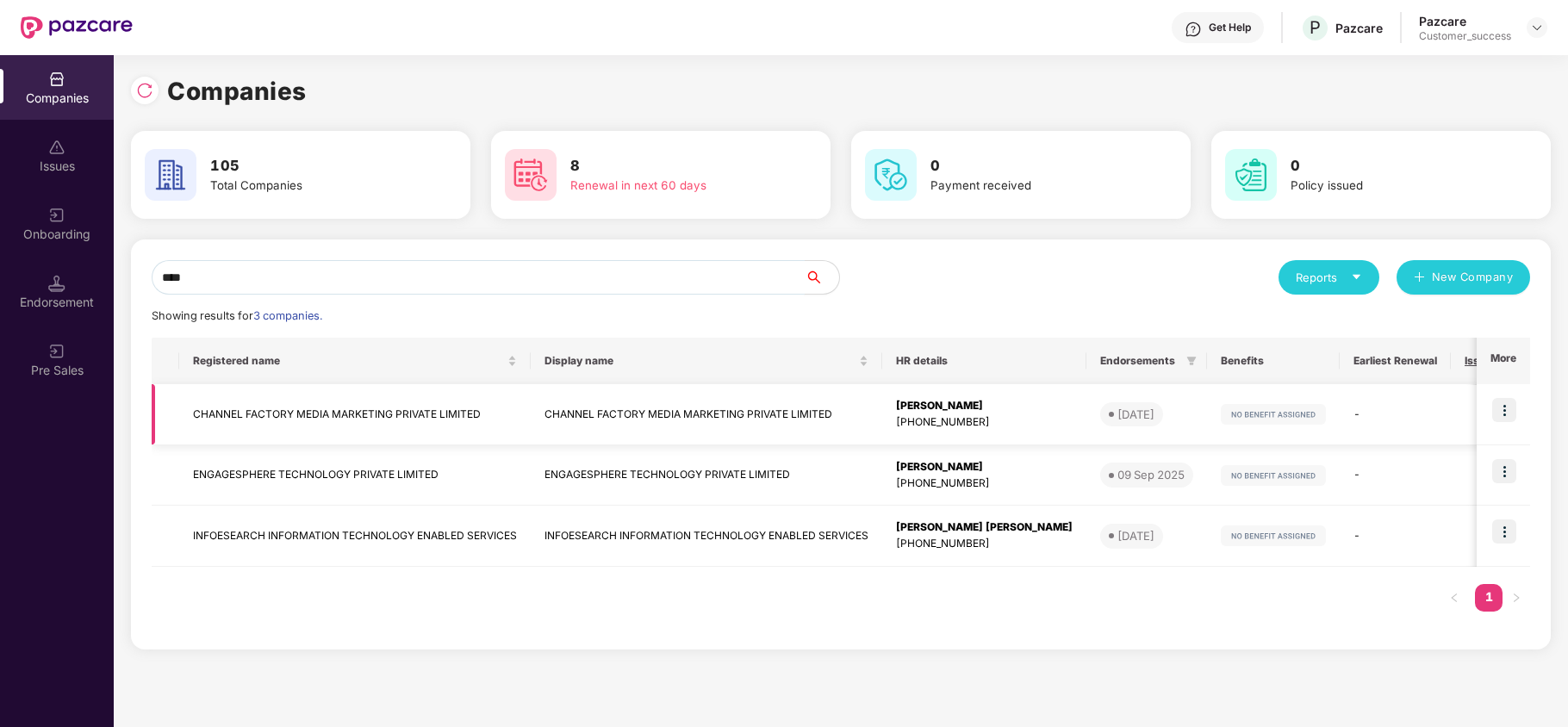
type input "****"
copy td "CHANNEL FACTORY MEDIA MARKETING PRIVATE LIMITED"
drag, startPoint x: 185, startPoint y: 411, endPoint x: 505, endPoint y: 421, distance: 320.2
click at [505, 421] on td "CHANNEL FACTORY MEDIA MARKETING PRIVATE LIMITED" at bounding box center [355, 415] width 351 height 61
